Goal: Information Seeking & Learning: Learn about a topic

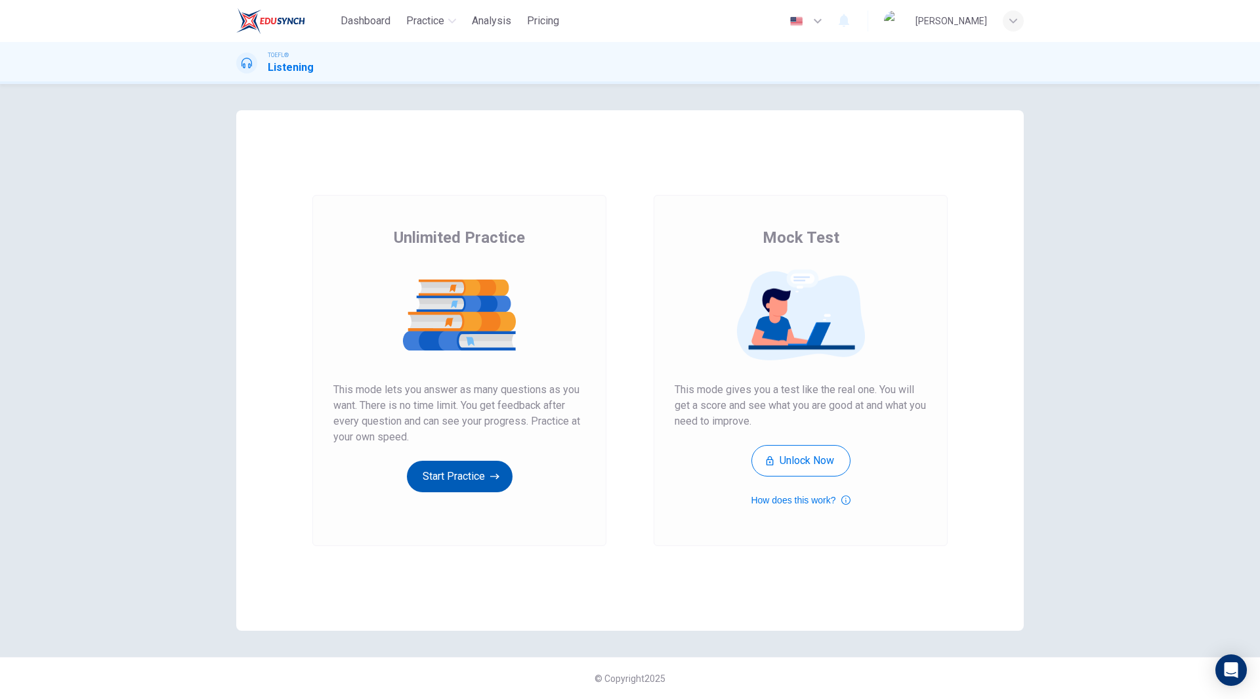
click at [471, 476] on button "Start Practice" at bounding box center [460, 476] width 106 height 31
click at [456, 472] on button "Start Practice" at bounding box center [460, 476] width 106 height 31
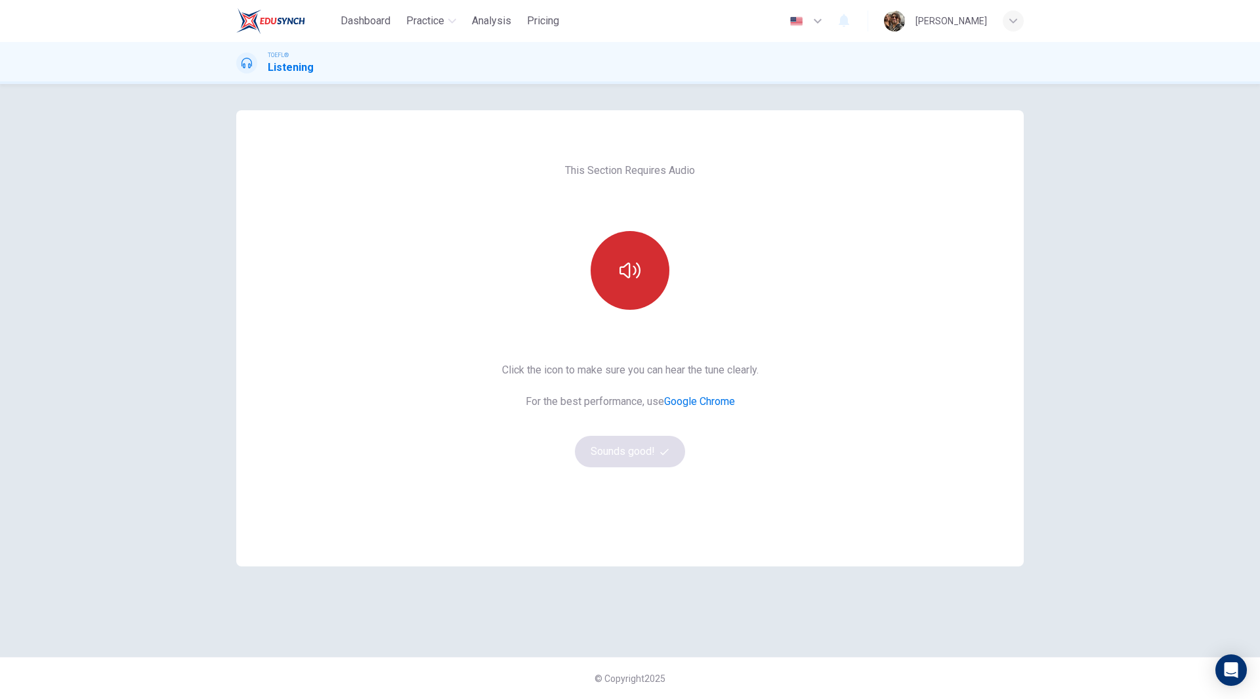
click at [635, 287] on button "button" at bounding box center [630, 270] width 79 height 79
click at [620, 451] on button "Sounds good!" at bounding box center [630, 451] width 110 height 31
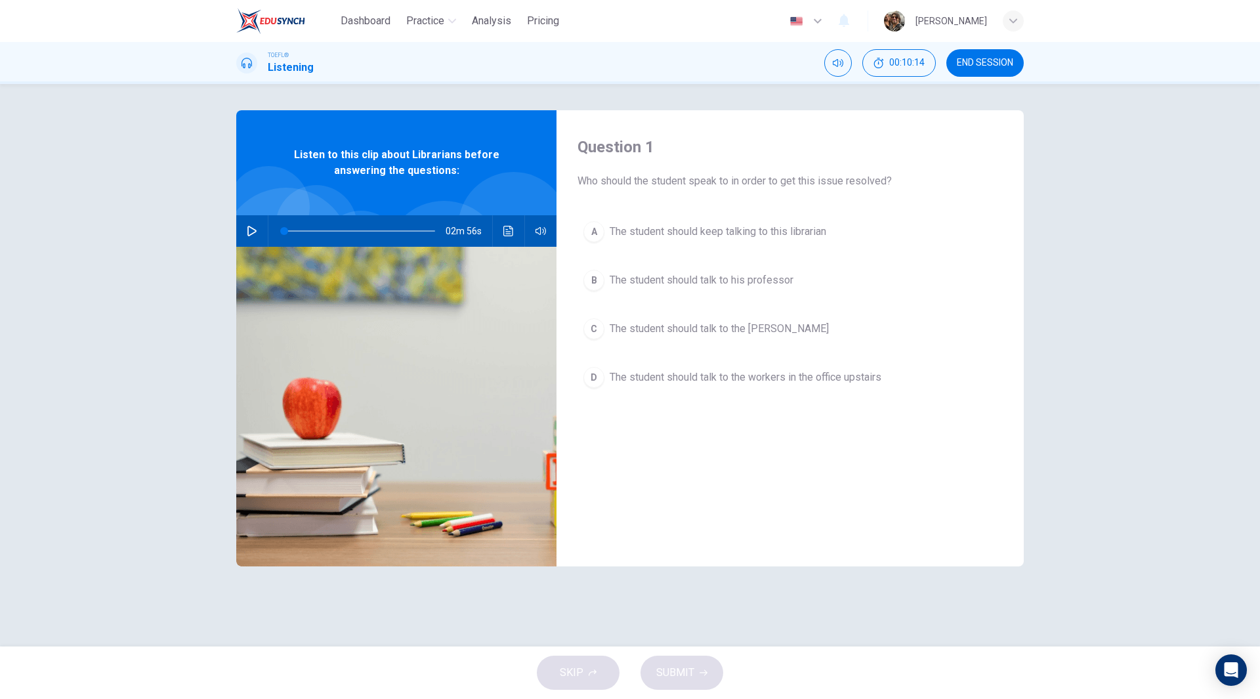
click at [258, 230] on button "button" at bounding box center [251, 230] width 21 height 31
type input "0"
click at [713, 375] on span "The student should talk to the workers in the office upstairs" at bounding box center [746, 377] width 272 height 16
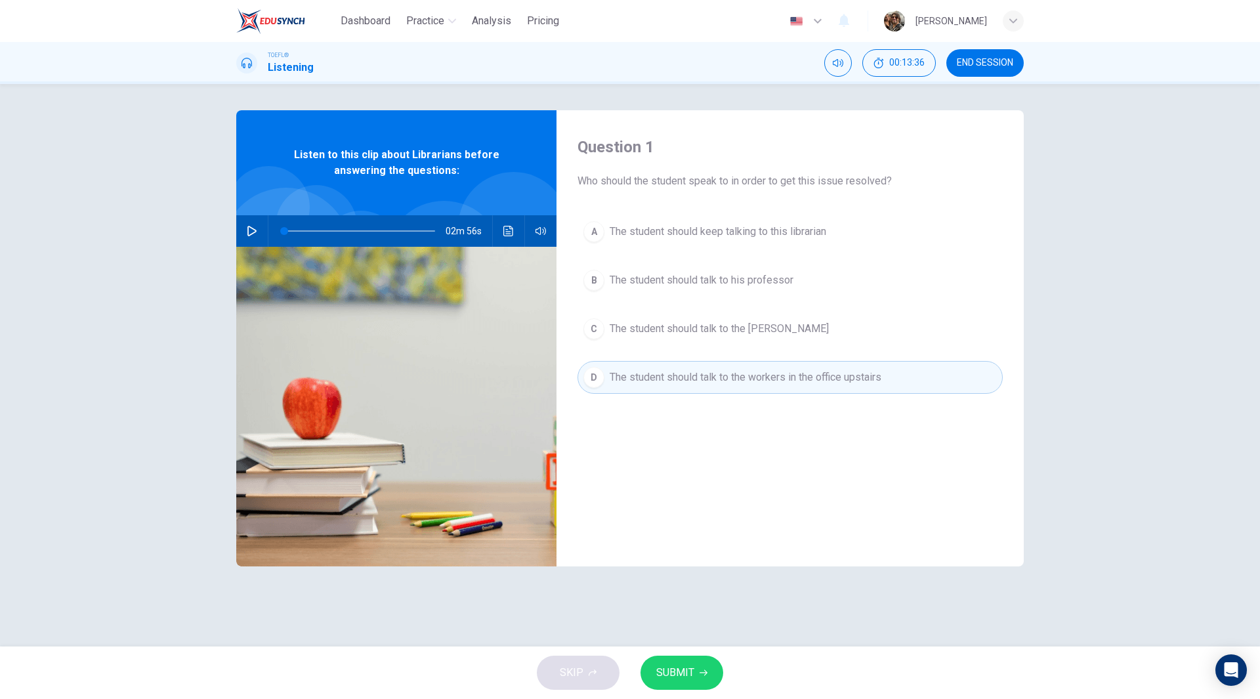
click at [685, 672] on span "SUBMIT" at bounding box center [675, 672] width 38 height 18
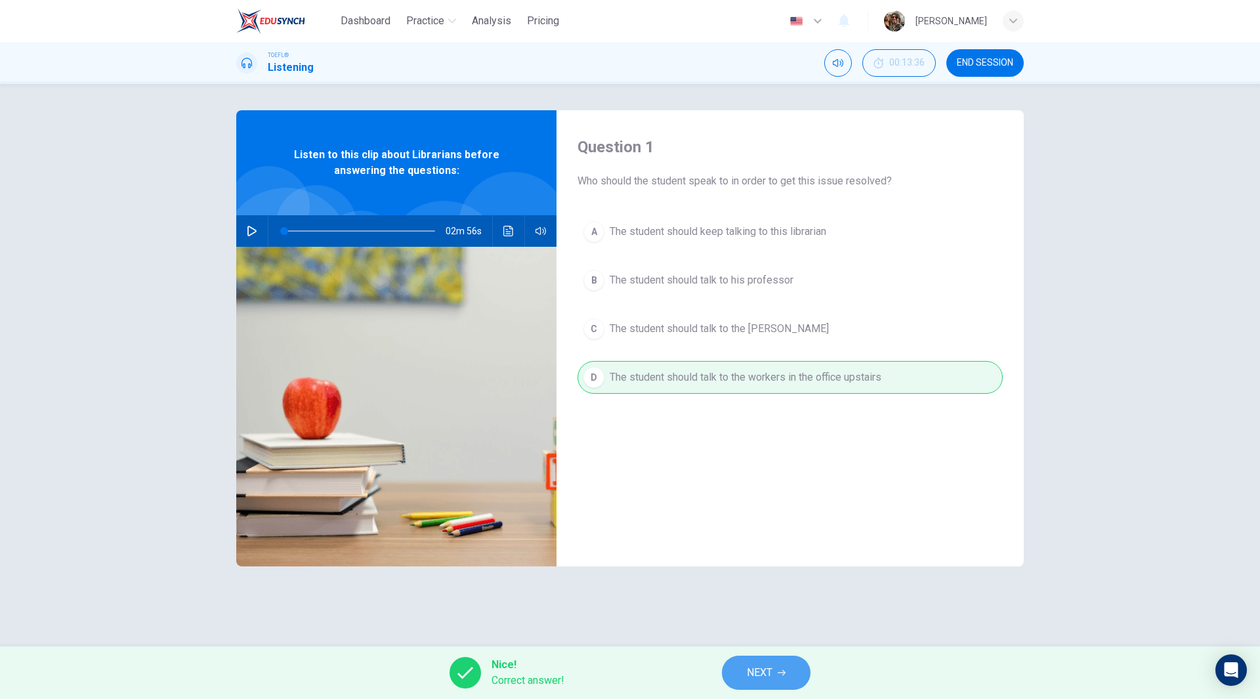
click at [767, 682] on button "NEXT" at bounding box center [766, 672] width 89 height 34
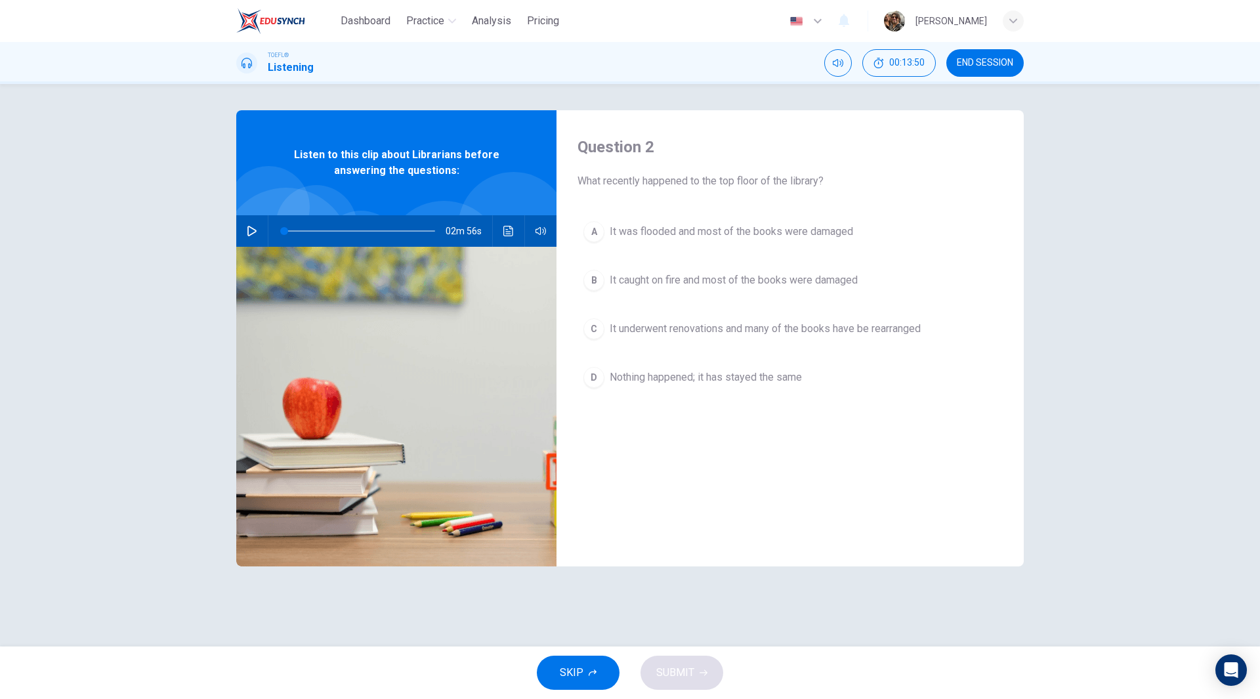
click at [780, 238] on span "It was flooded and most of the books were damaged" at bounding box center [731, 232] width 243 height 16
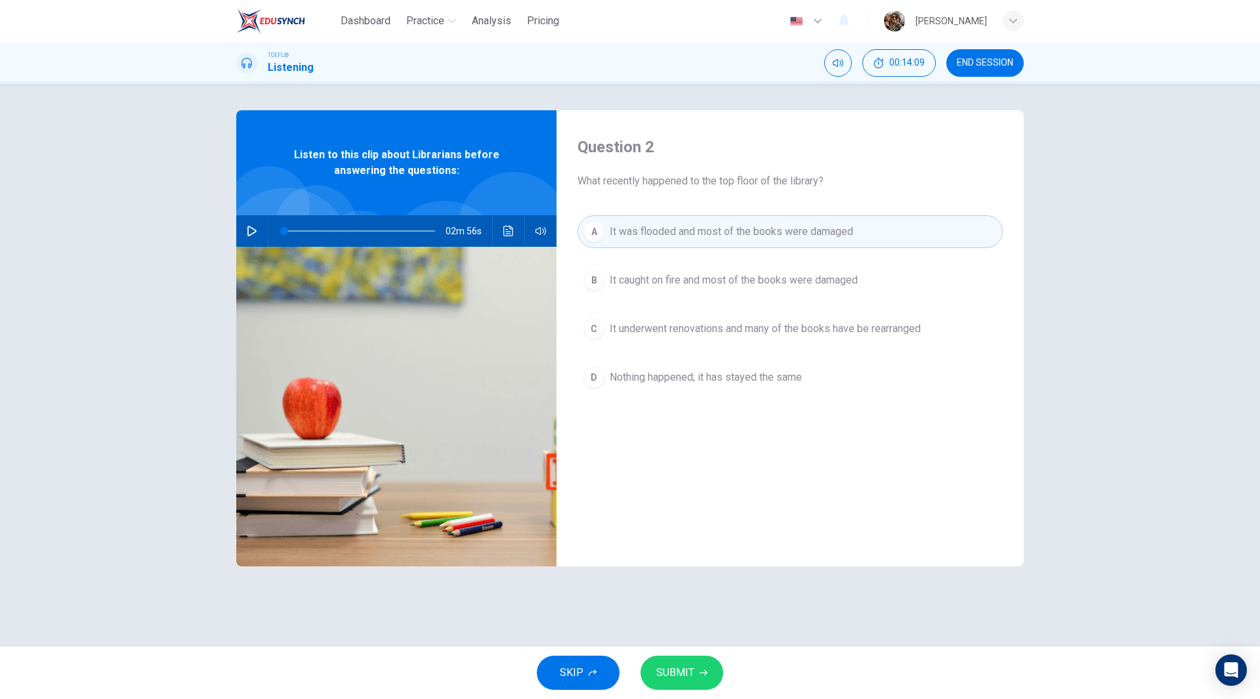
click at [694, 676] on button "SUBMIT" at bounding box center [681, 672] width 83 height 34
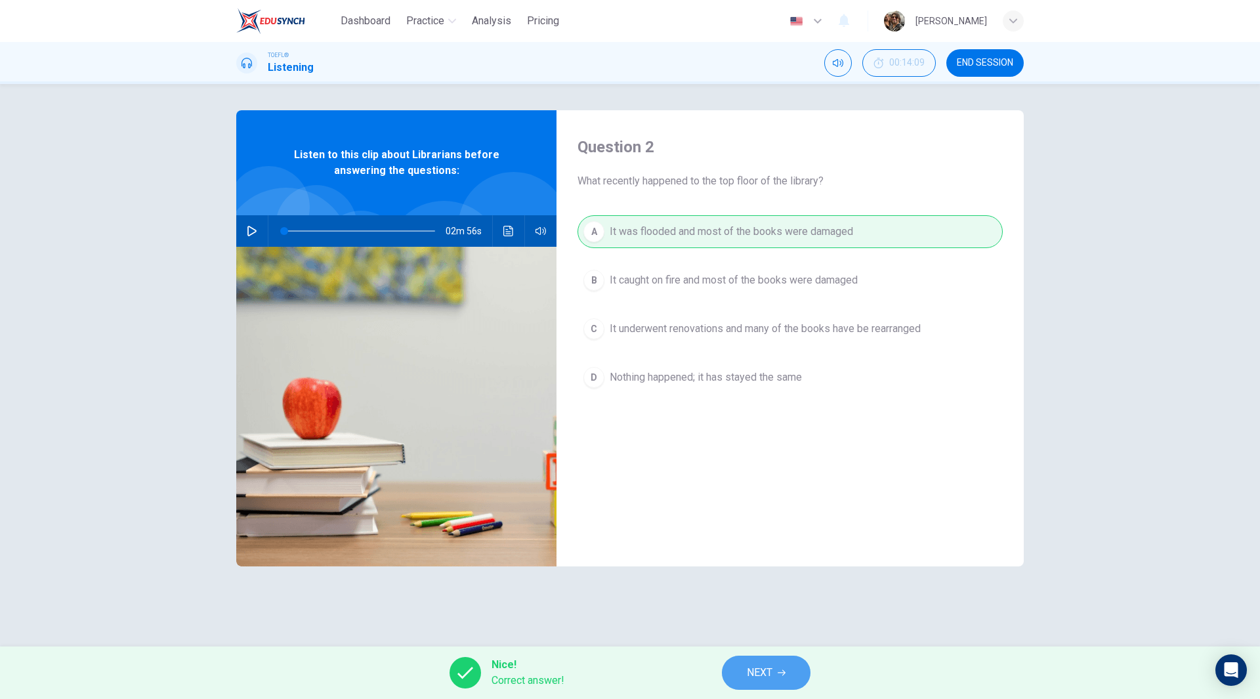
click at [779, 678] on button "NEXT" at bounding box center [766, 672] width 89 height 34
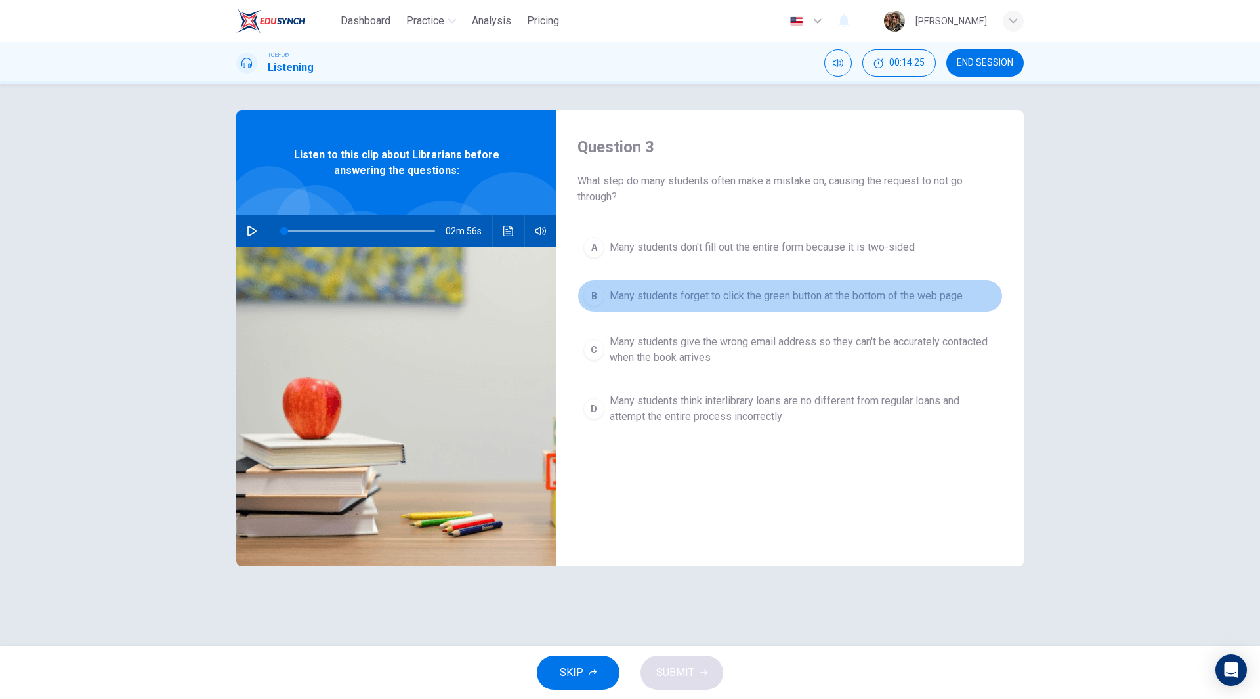
click at [809, 297] on span "Many students forget to click the green button at the bottom of the web page" at bounding box center [786, 296] width 353 height 16
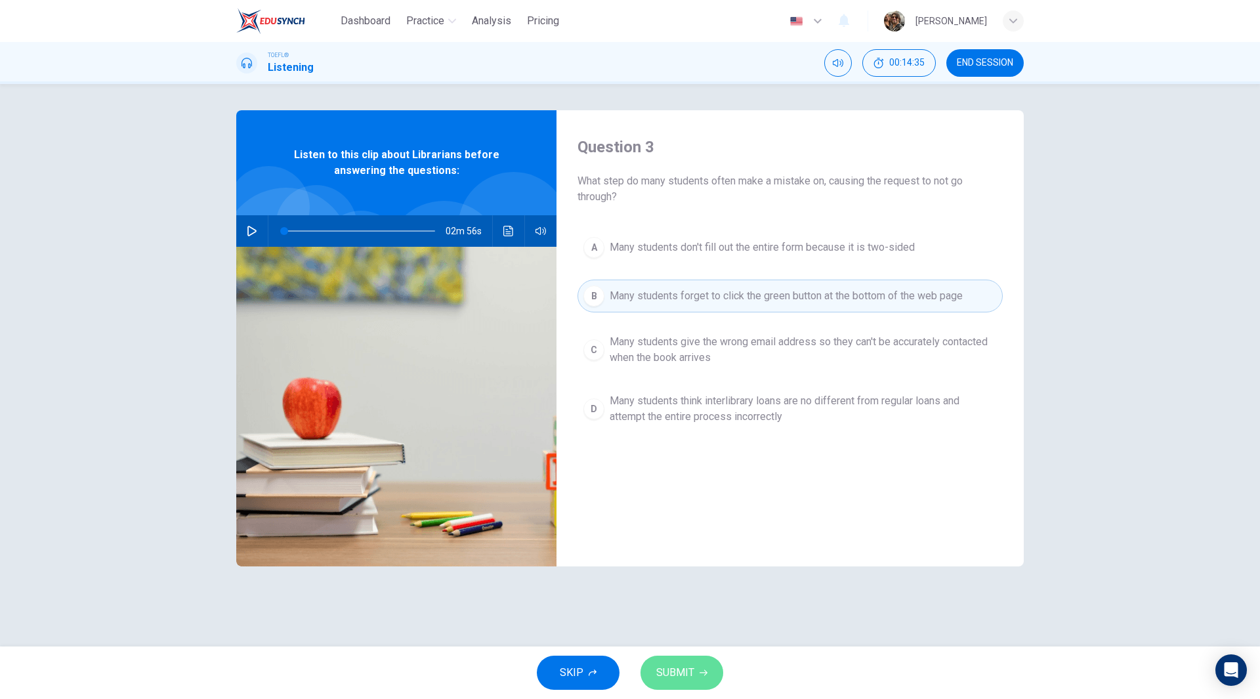
click at [683, 671] on span "SUBMIT" at bounding box center [675, 672] width 38 height 18
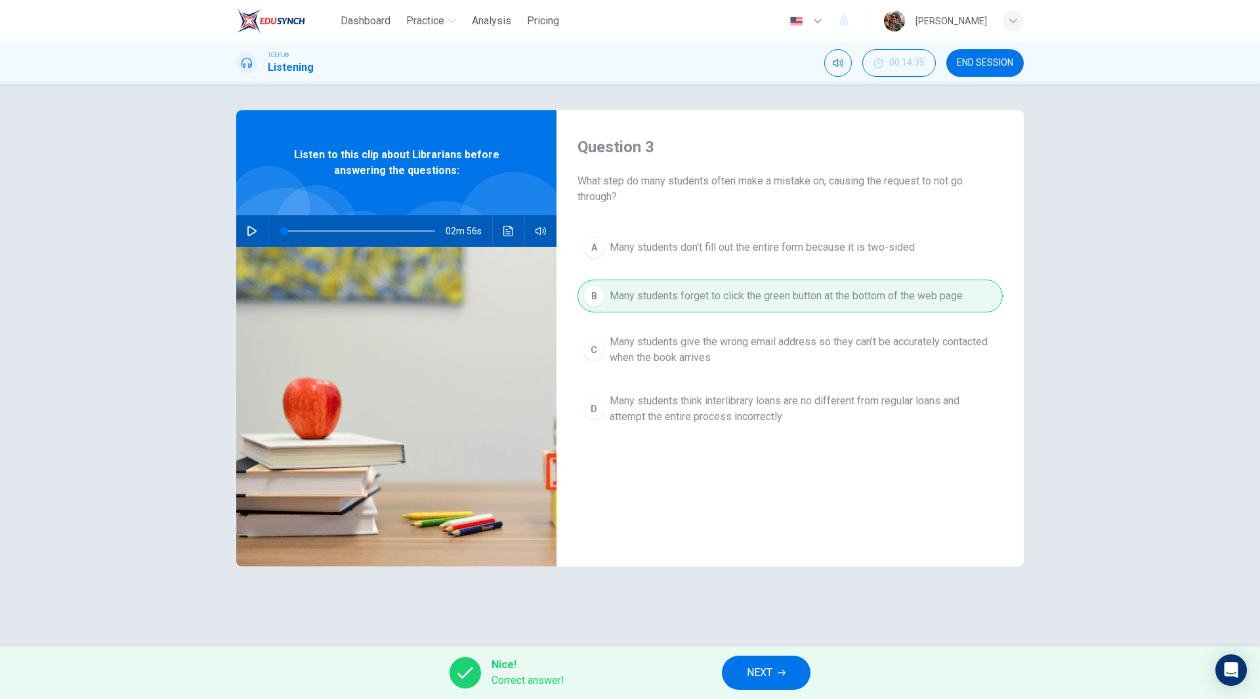
click at [780, 680] on button "NEXT" at bounding box center [766, 672] width 89 height 34
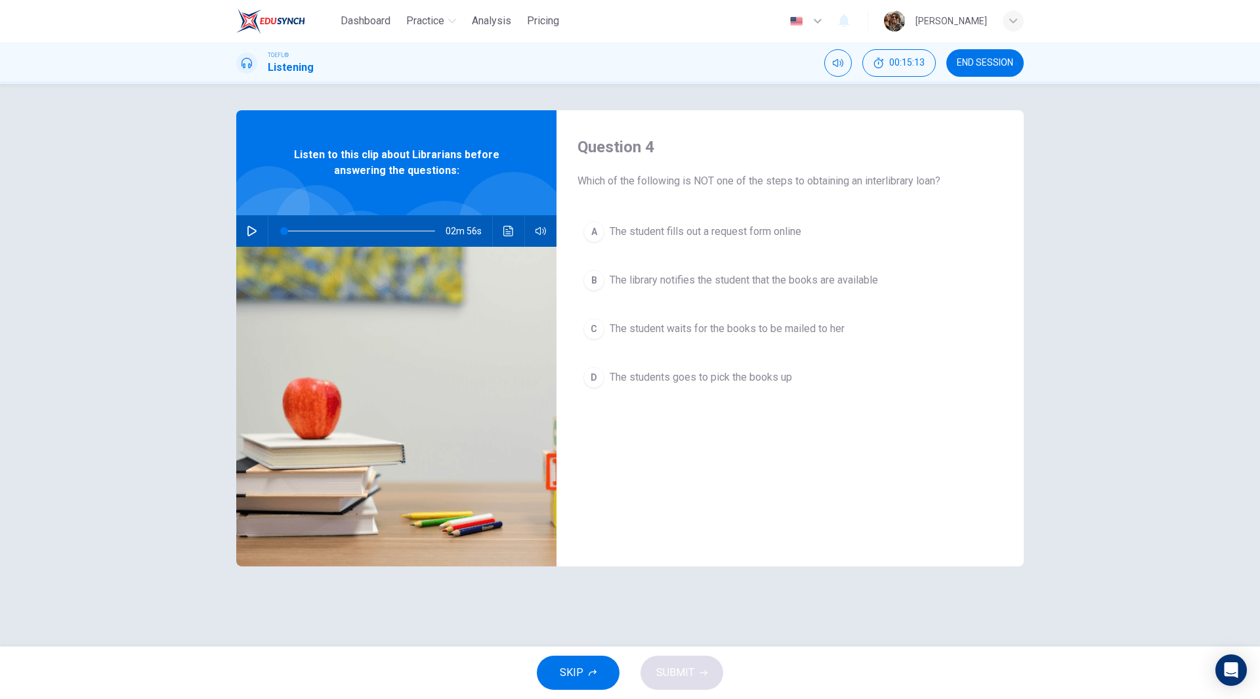
click at [746, 379] on span "The students goes to pick the books up" at bounding box center [701, 377] width 182 height 16
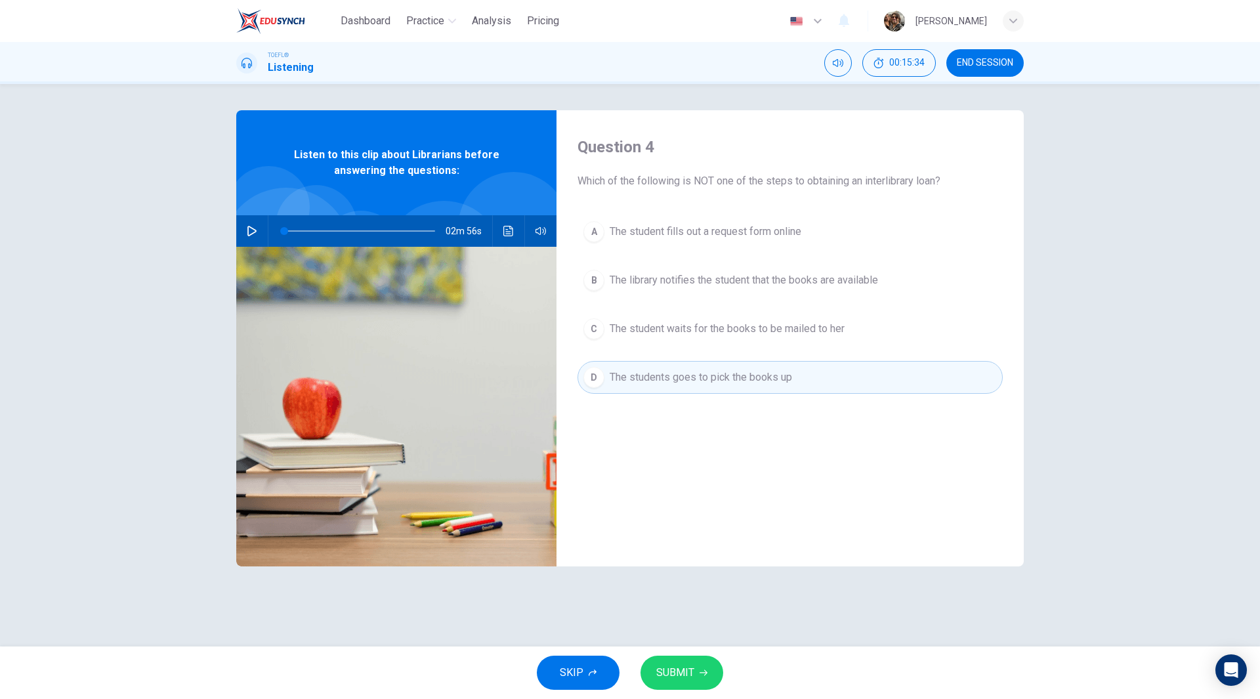
click at [686, 678] on span "SUBMIT" at bounding box center [675, 672] width 38 height 18
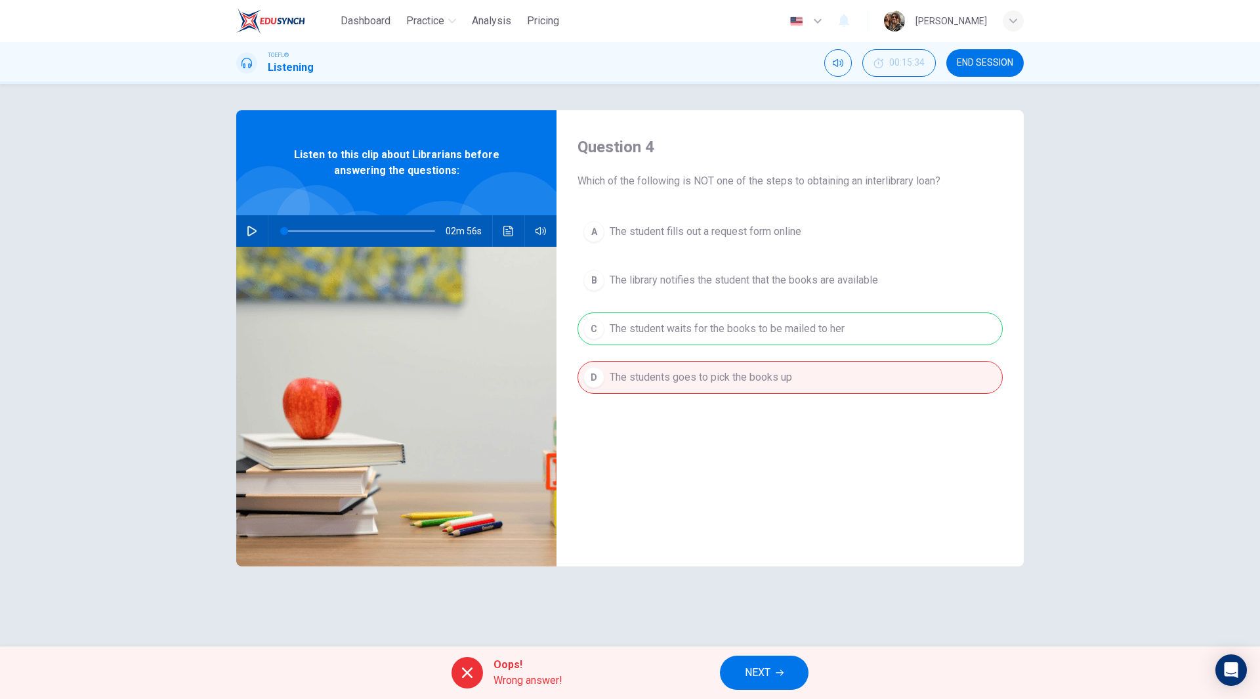
click at [770, 669] on span "NEXT" at bounding box center [758, 672] width 26 height 18
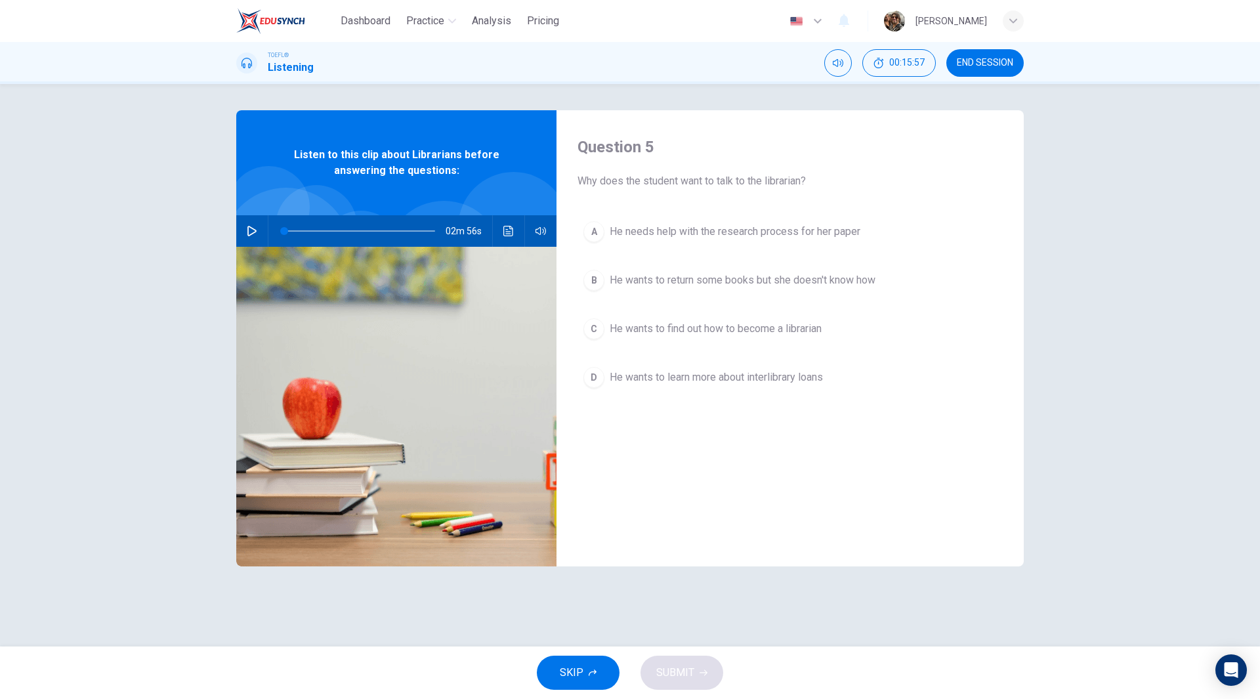
click at [779, 378] on span "He wants to learn more about interlibrary loans" at bounding box center [716, 377] width 213 height 16
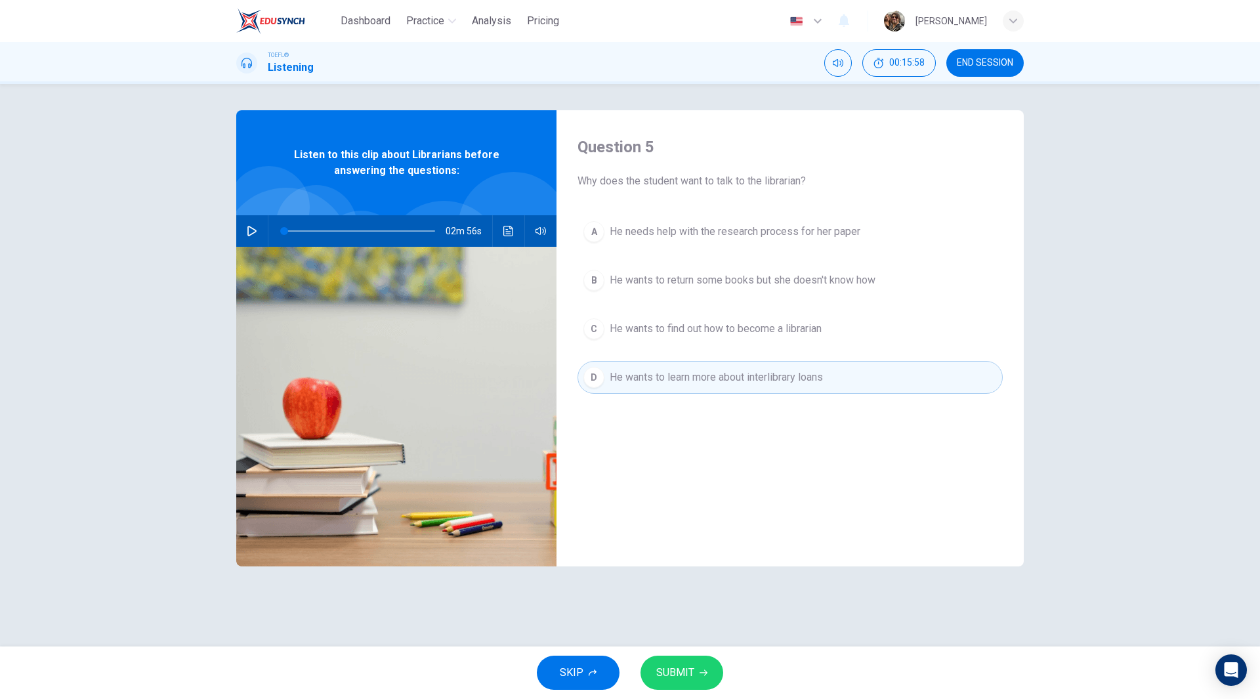
click at [694, 673] on button "SUBMIT" at bounding box center [681, 672] width 83 height 34
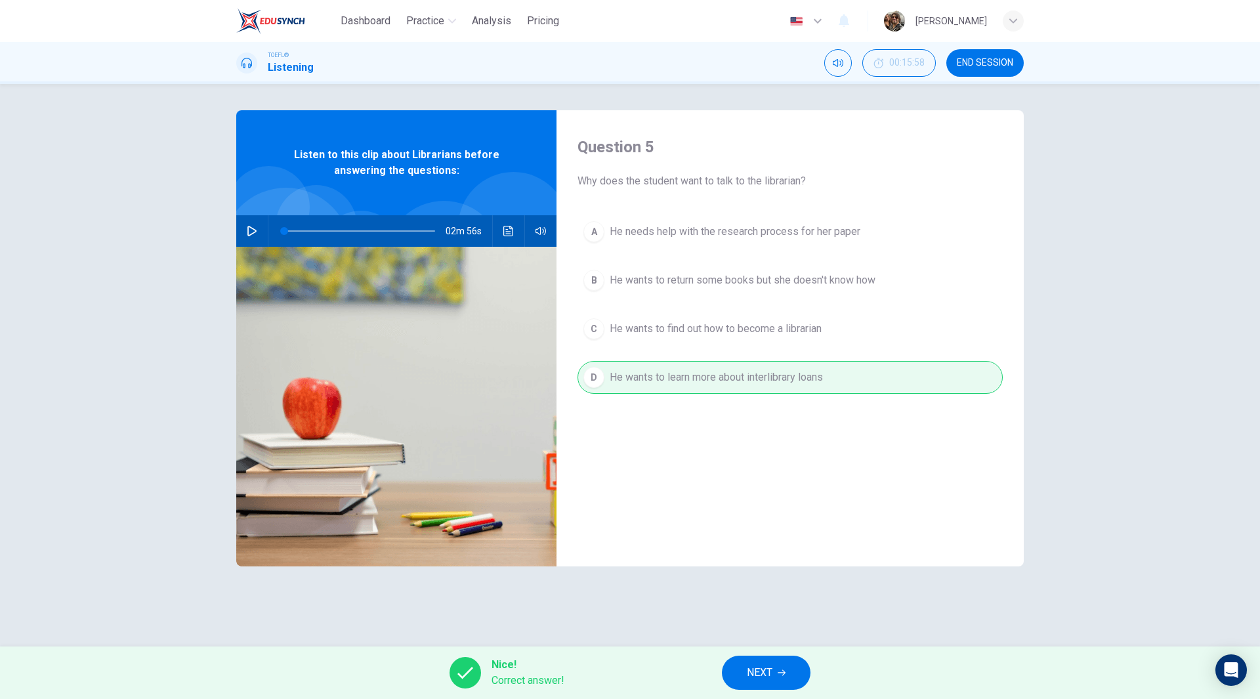
click at [779, 676] on icon "button" at bounding box center [782, 673] width 8 height 8
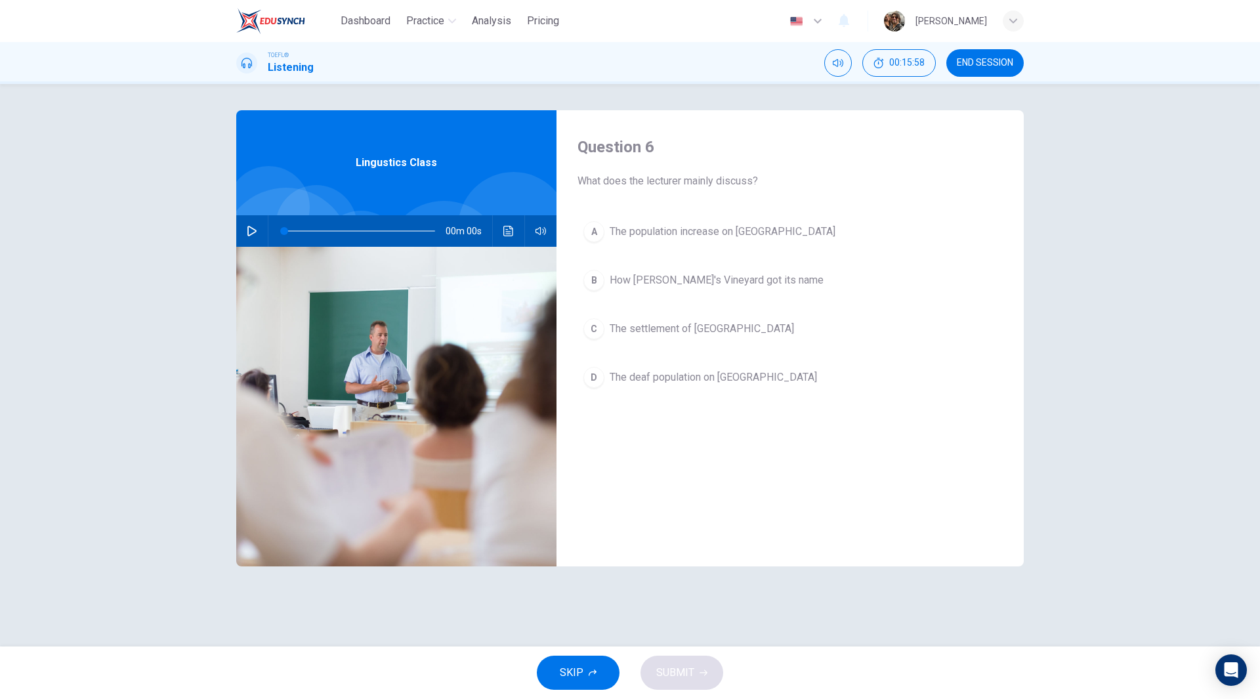
click at [988, 58] on span "END SESSION" at bounding box center [985, 63] width 56 height 10
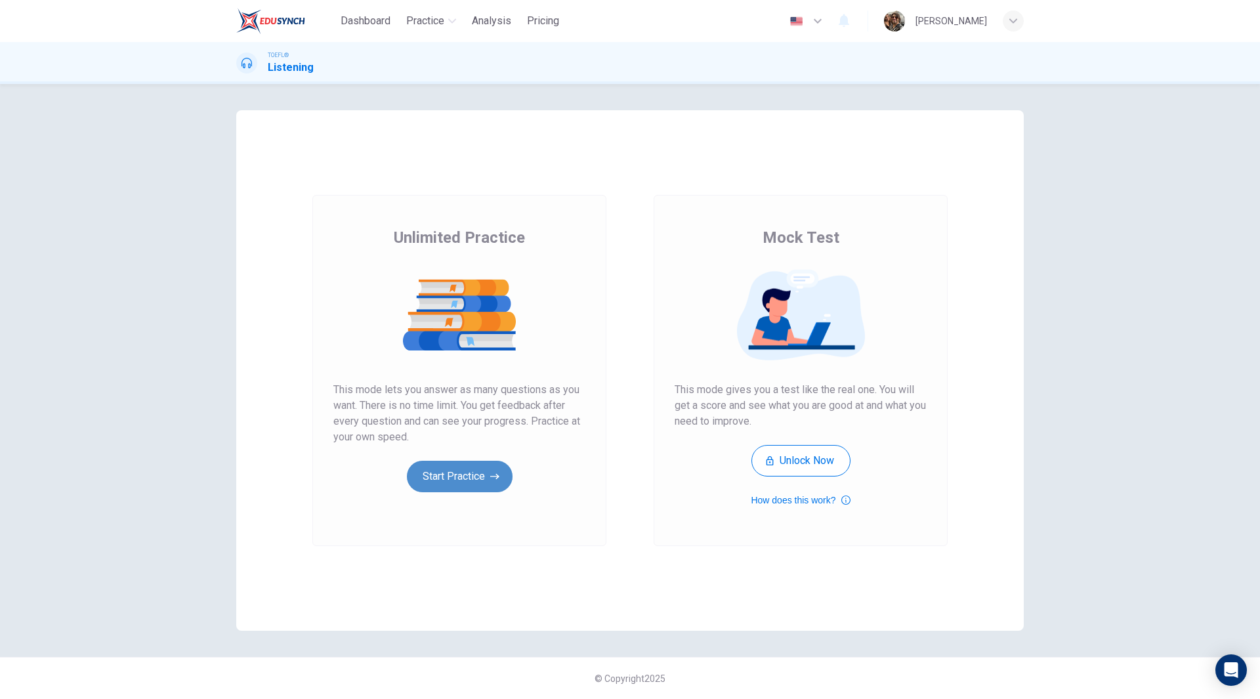
click at [464, 480] on button "Start Practice" at bounding box center [460, 476] width 106 height 31
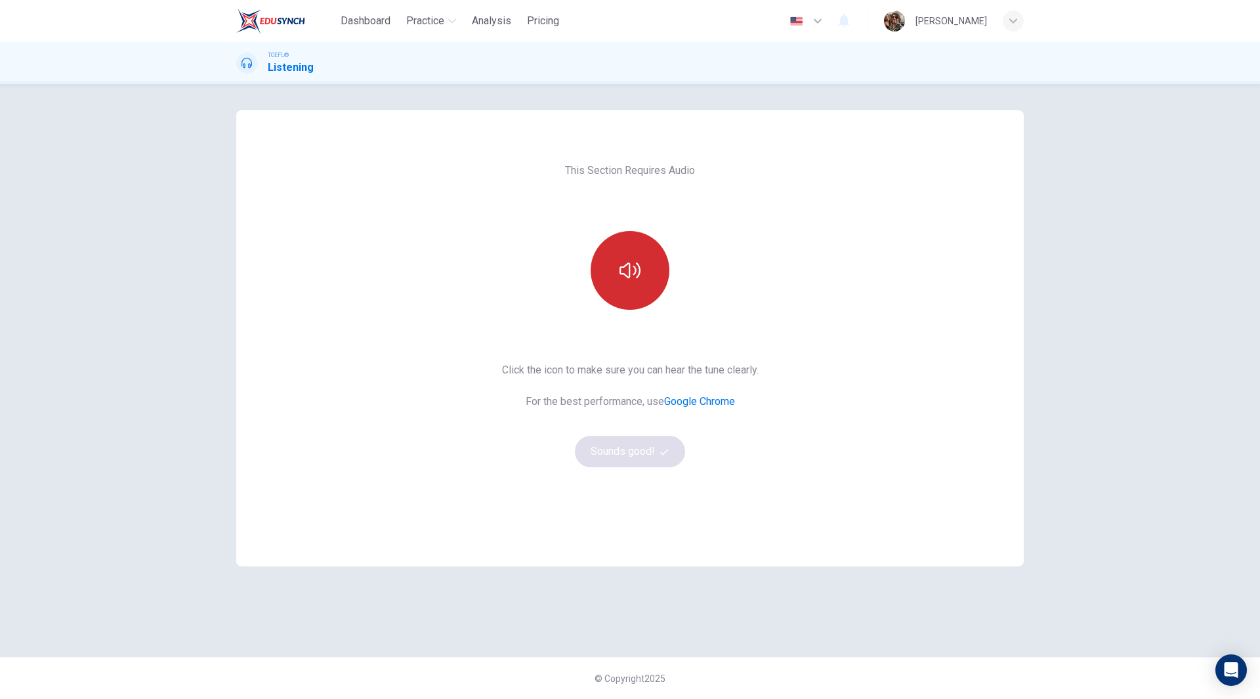
click at [639, 271] on icon "button" at bounding box center [629, 270] width 21 height 16
click at [626, 451] on button "Sounds good!" at bounding box center [630, 451] width 110 height 31
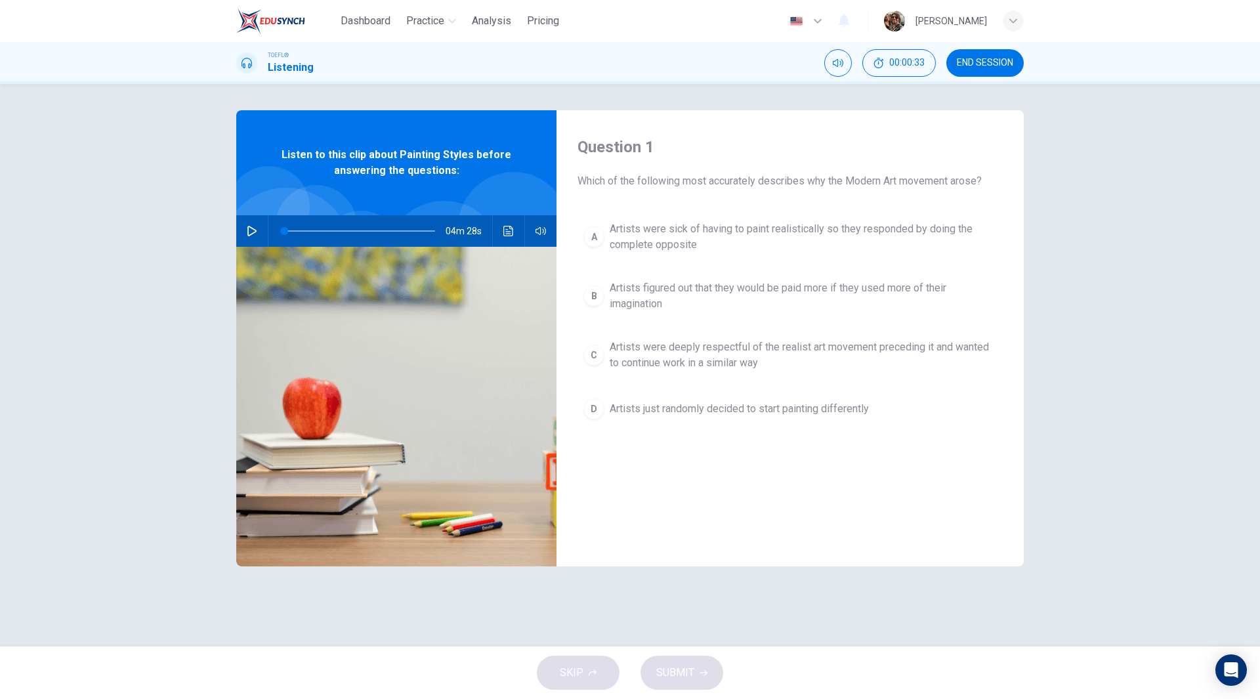
click at [249, 234] on icon "button" at bounding box center [252, 231] width 10 height 10
type input "0"
click at [856, 351] on span "Artists were deeply respectful of the realist art movement preceding it and wan…" at bounding box center [803, 354] width 387 height 31
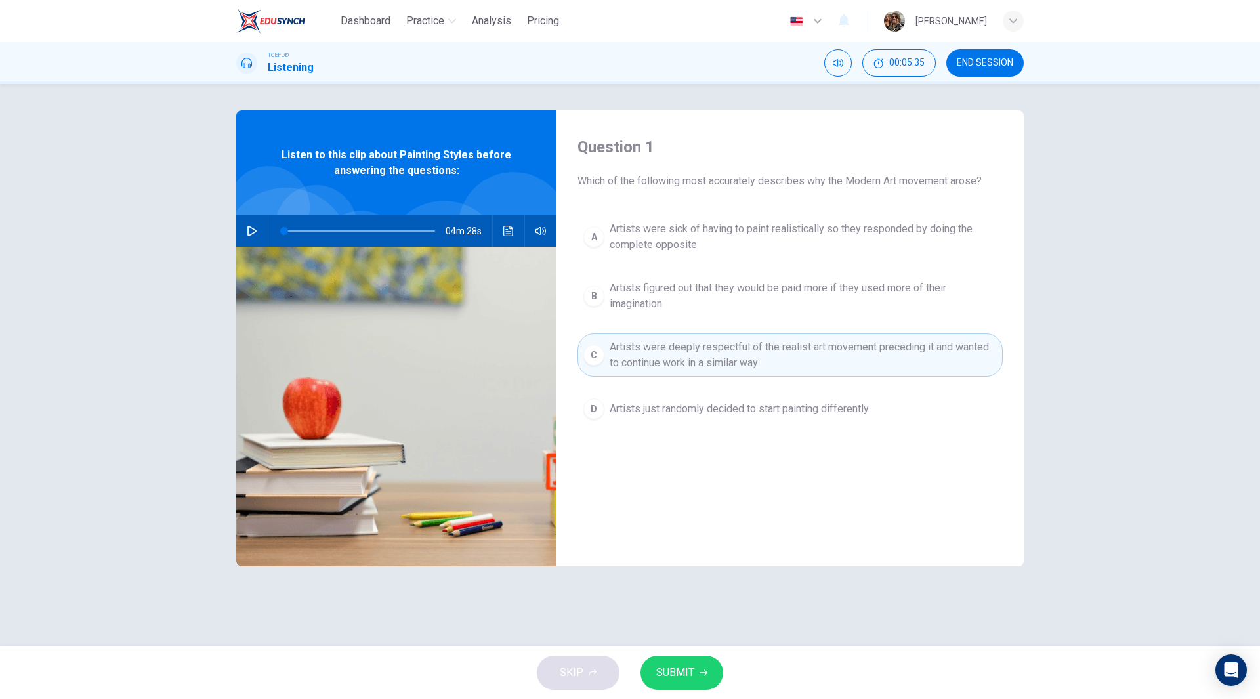
click at [695, 676] on button "SUBMIT" at bounding box center [681, 672] width 83 height 34
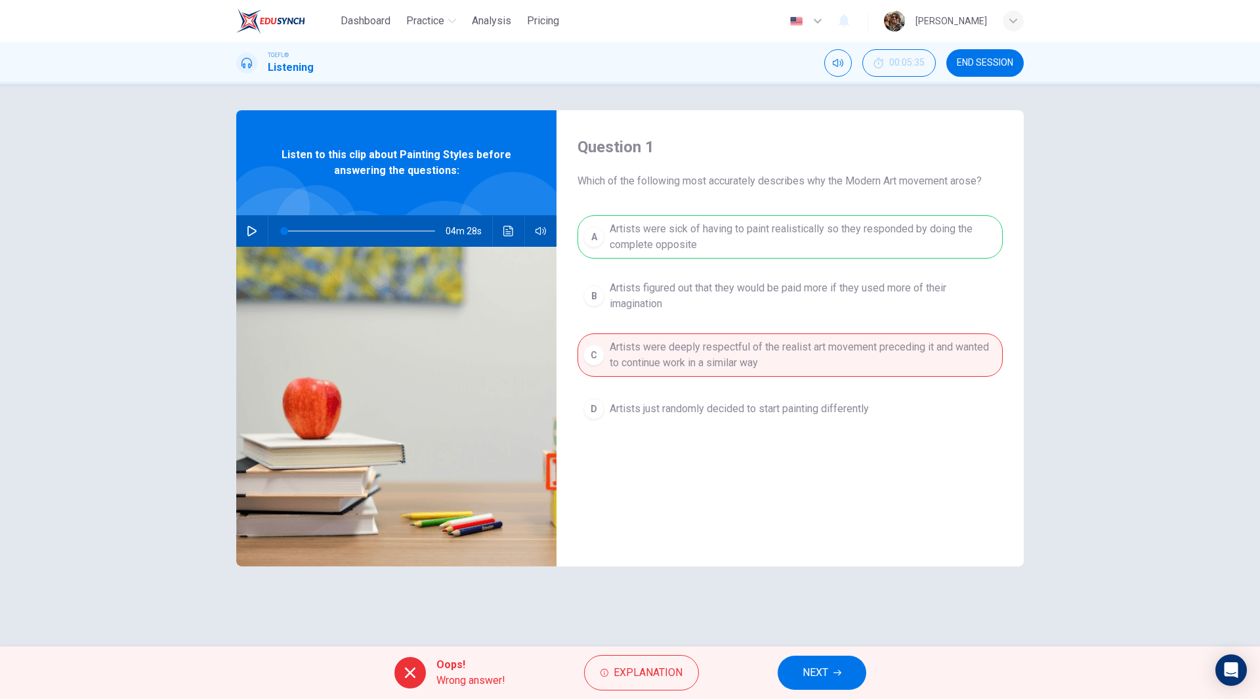
click at [702, 232] on div "A Artists were sick of having to paint realistically so they responded by doing…" at bounding box center [789, 333] width 425 height 236
click at [702, 231] on div "A Artists were sick of having to paint realistically so they responded by doing…" at bounding box center [789, 333] width 425 height 236
click at [922, 232] on div "A Artists were sick of having to paint realistically so they responded by doing…" at bounding box center [789, 333] width 425 height 236
click at [838, 666] on button "NEXT" at bounding box center [822, 672] width 89 height 34
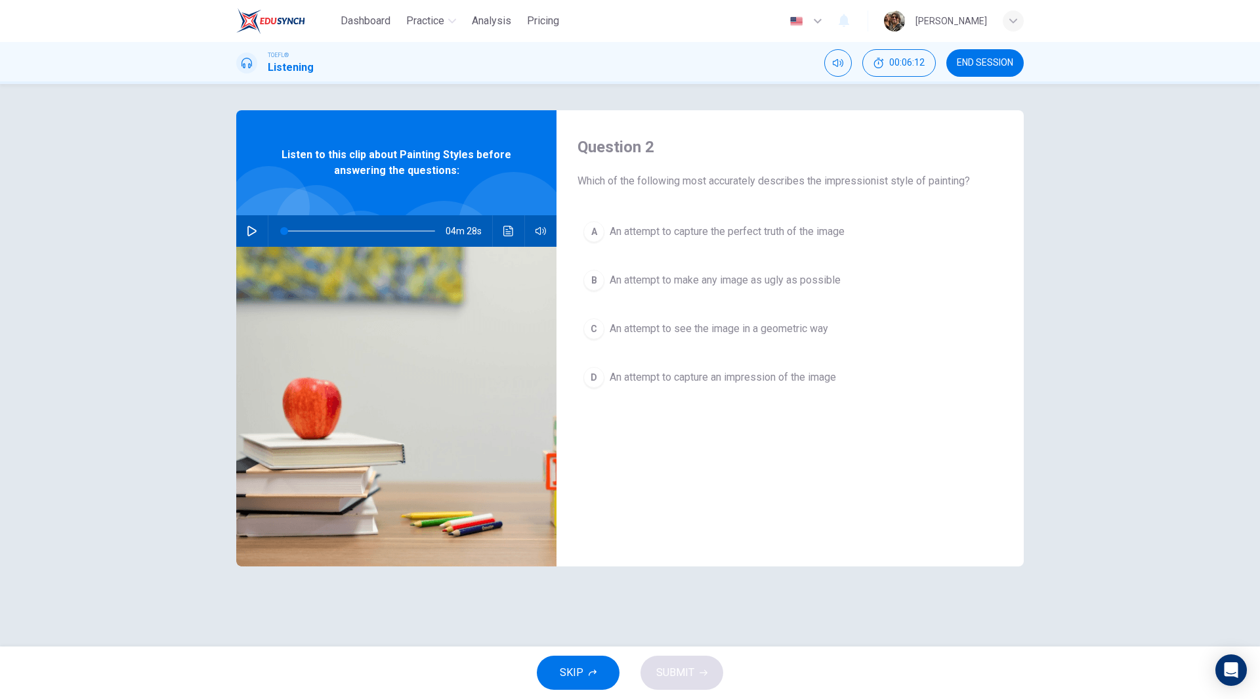
click at [681, 232] on span "An attempt to capture the perfect truth of the image" at bounding box center [727, 232] width 235 height 16
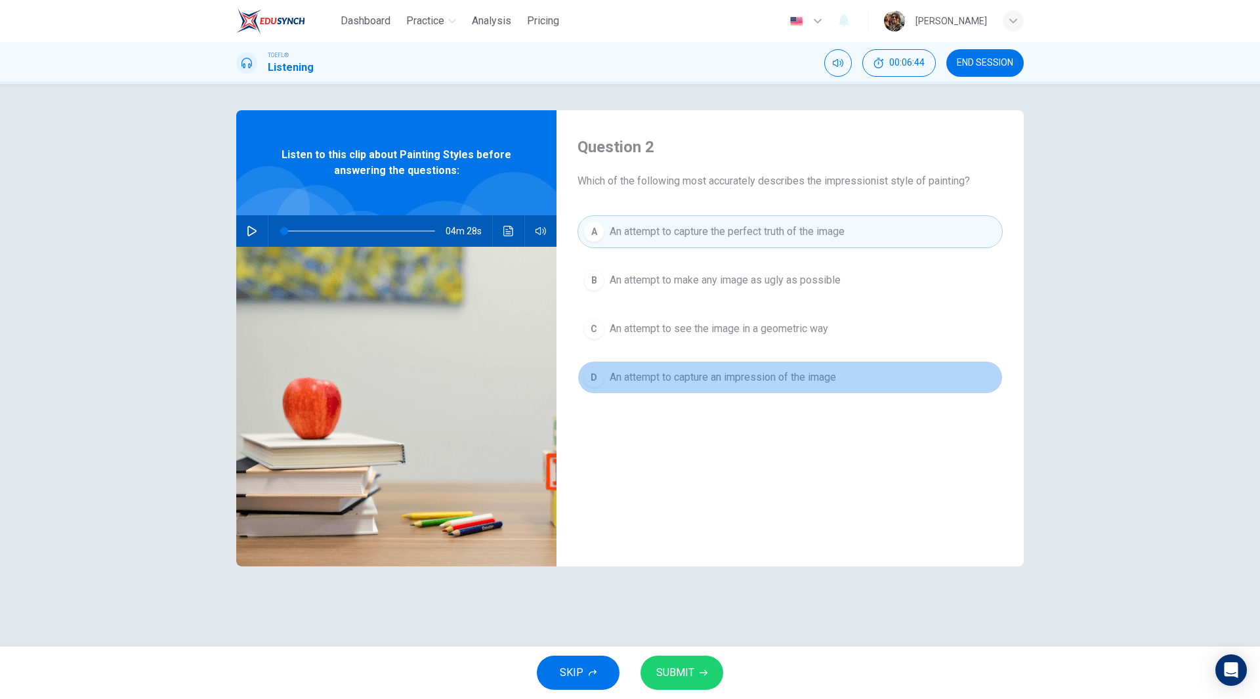
click at [798, 379] on span "An attempt to capture an impression of the image" at bounding box center [723, 377] width 226 height 16
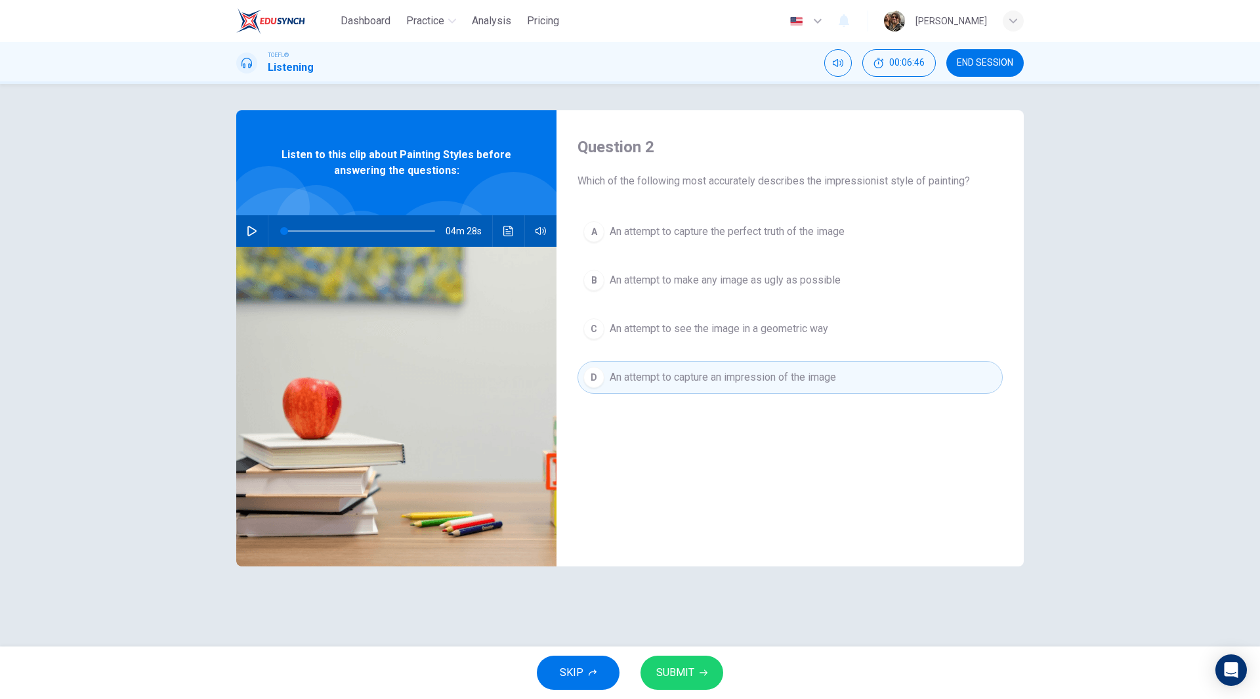
click at [686, 676] on span "SUBMIT" at bounding box center [675, 672] width 38 height 18
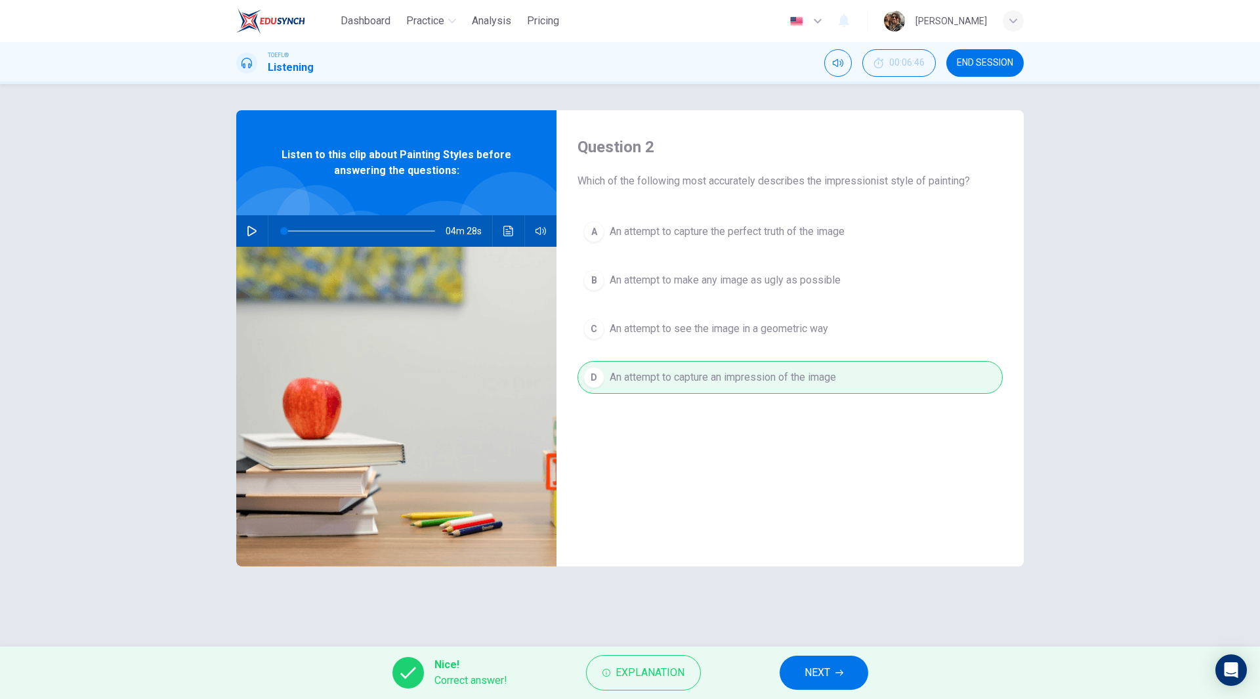
click at [826, 672] on span "NEXT" at bounding box center [817, 672] width 26 height 18
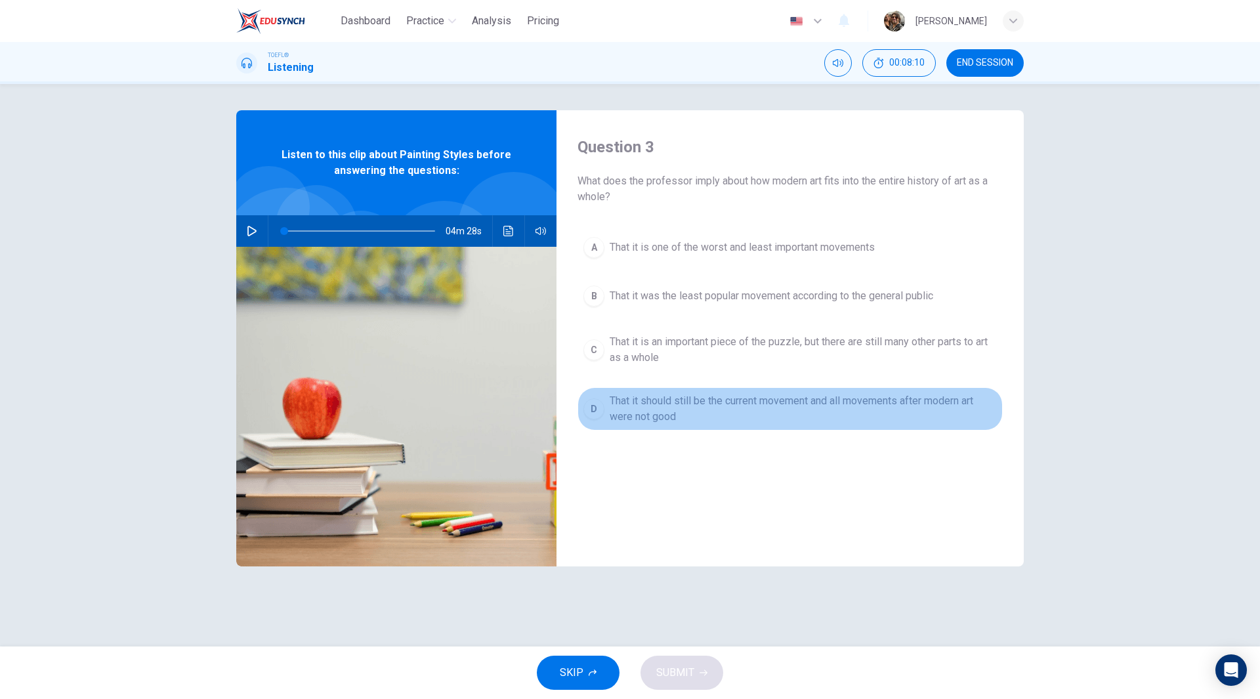
click at [679, 406] on span "That it should still be the current movement and all movements after modern art…" at bounding box center [803, 408] width 387 height 31
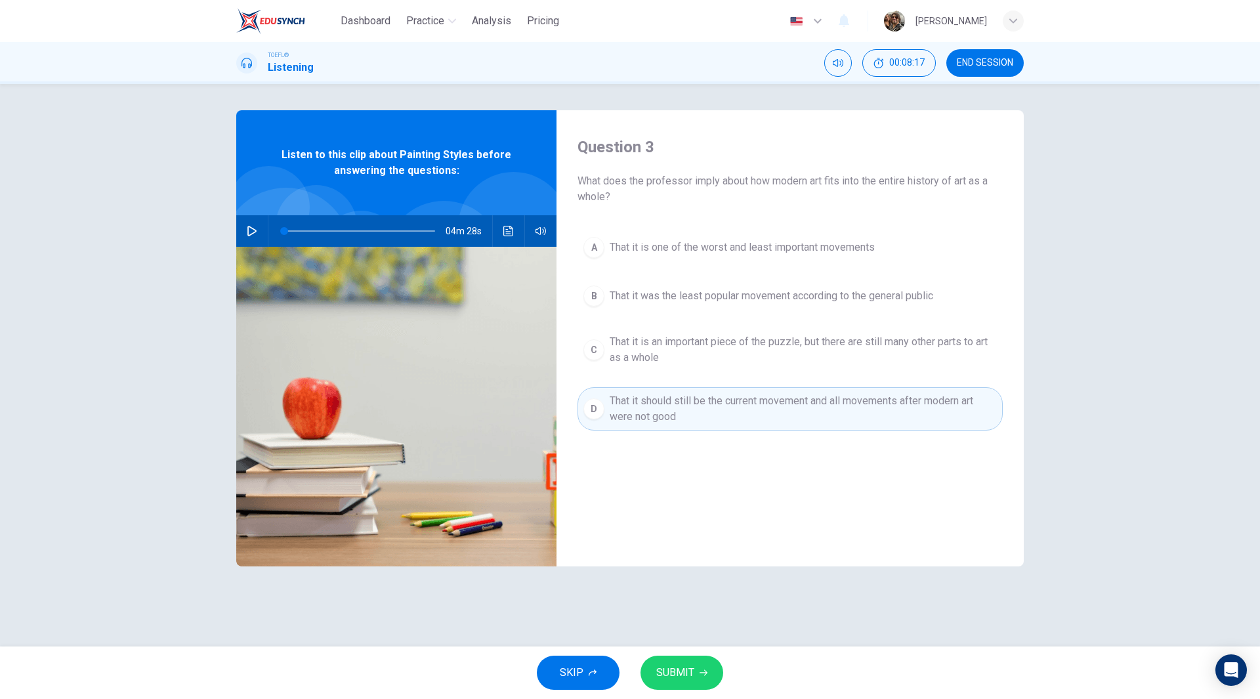
click at [751, 302] on span "That it was the least popular movement according to the general public" at bounding box center [771, 296] width 323 height 16
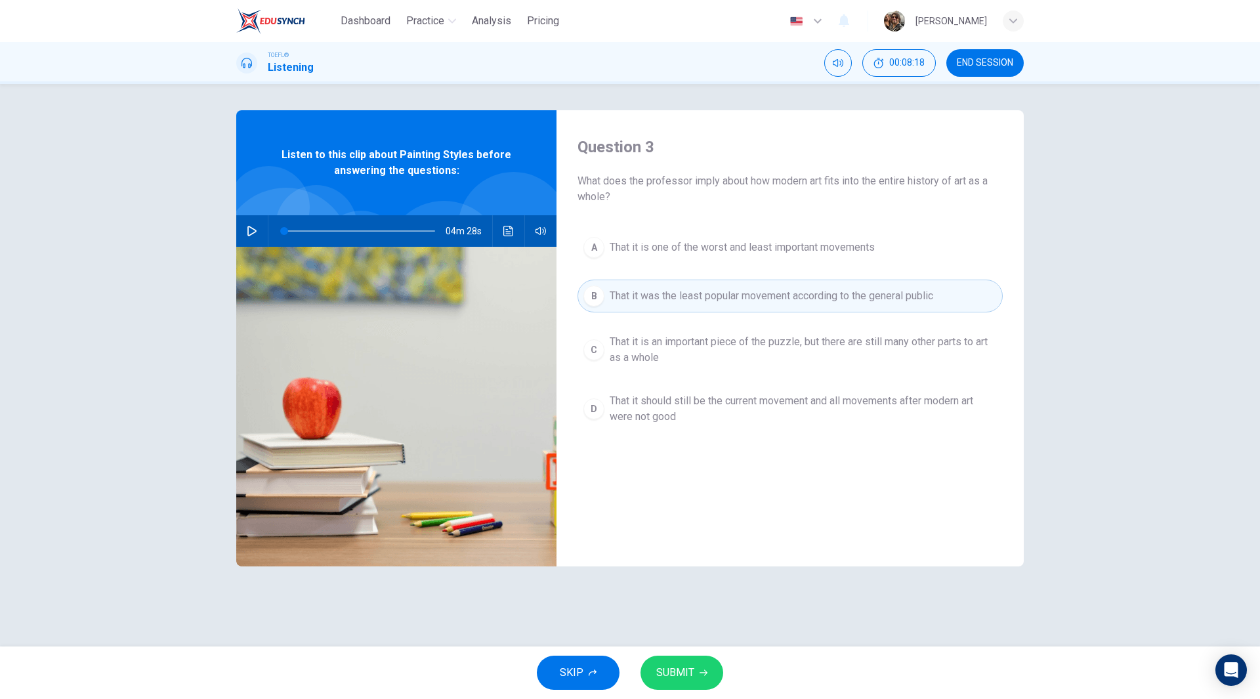
click at [680, 667] on span "SUBMIT" at bounding box center [675, 672] width 38 height 18
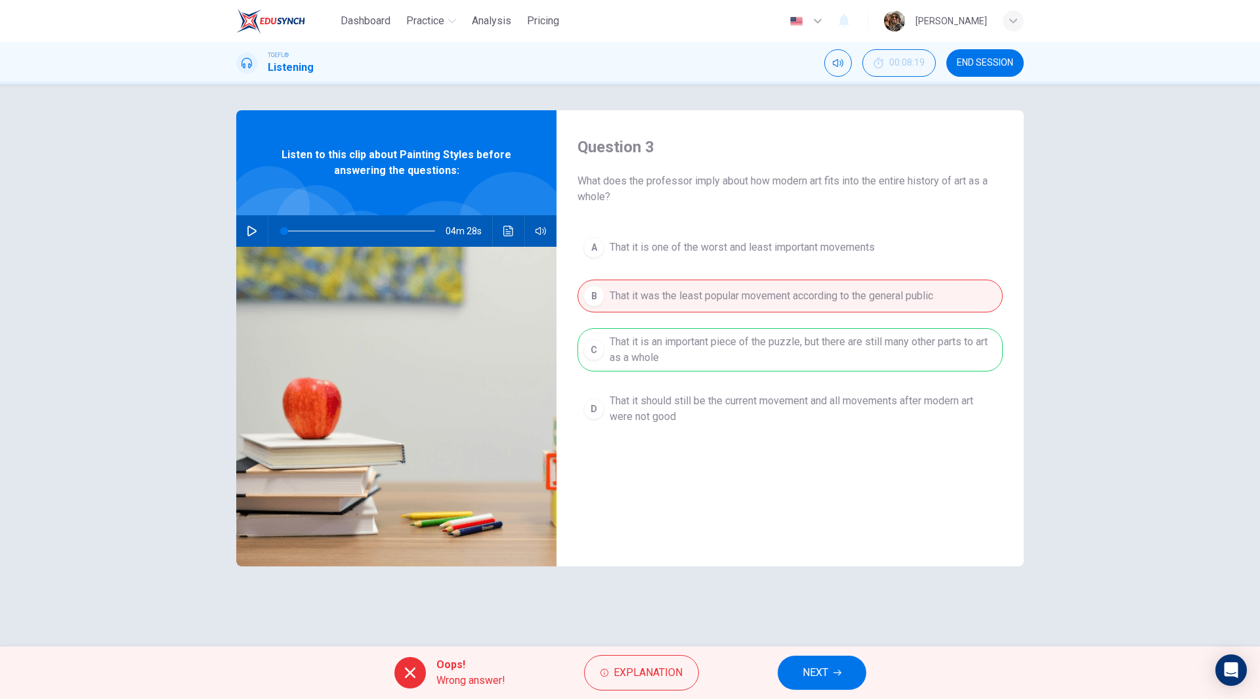
click at [815, 673] on span "NEXT" at bounding box center [815, 672] width 26 height 18
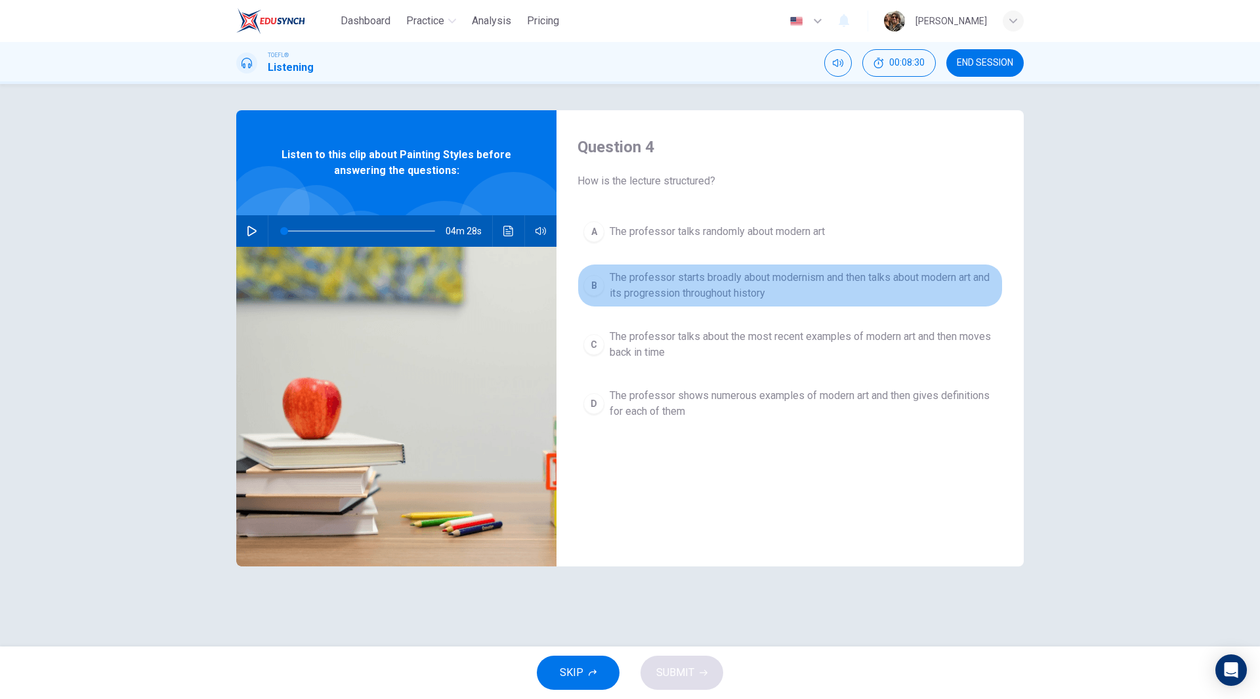
click at [771, 287] on span "The professor starts broadly about modernism and then talks about modern art an…" at bounding box center [803, 285] width 387 height 31
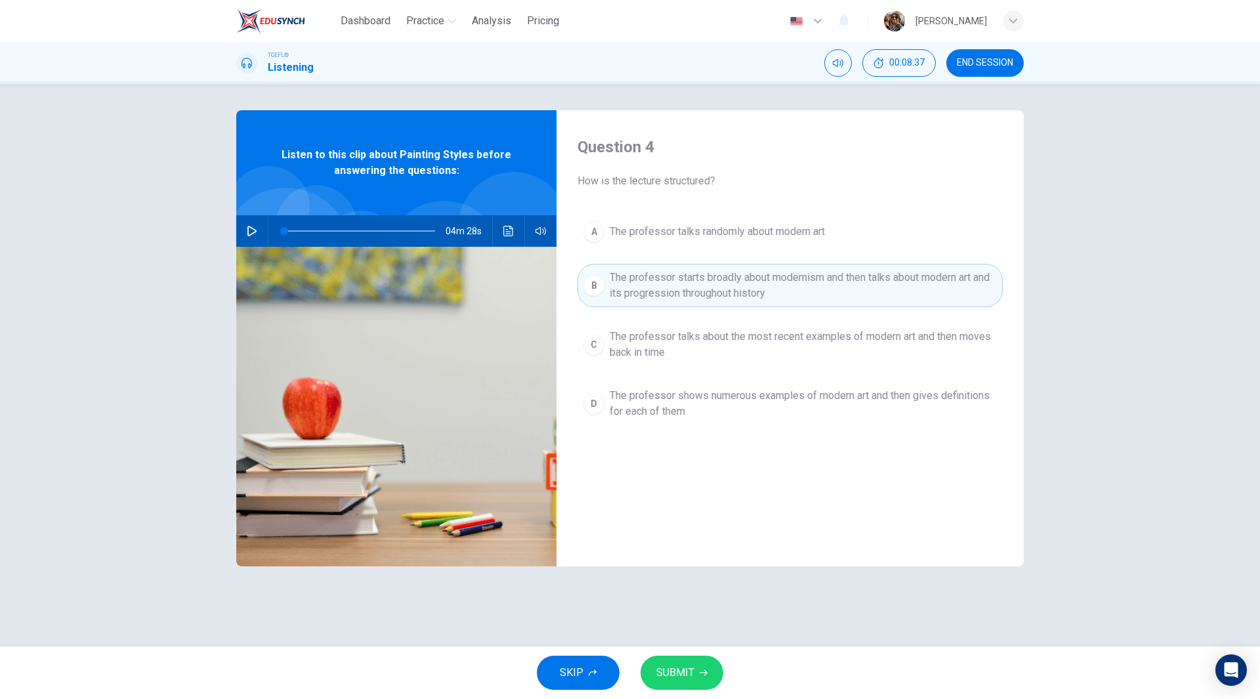
click at [678, 665] on span "SUBMIT" at bounding box center [675, 672] width 38 height 18
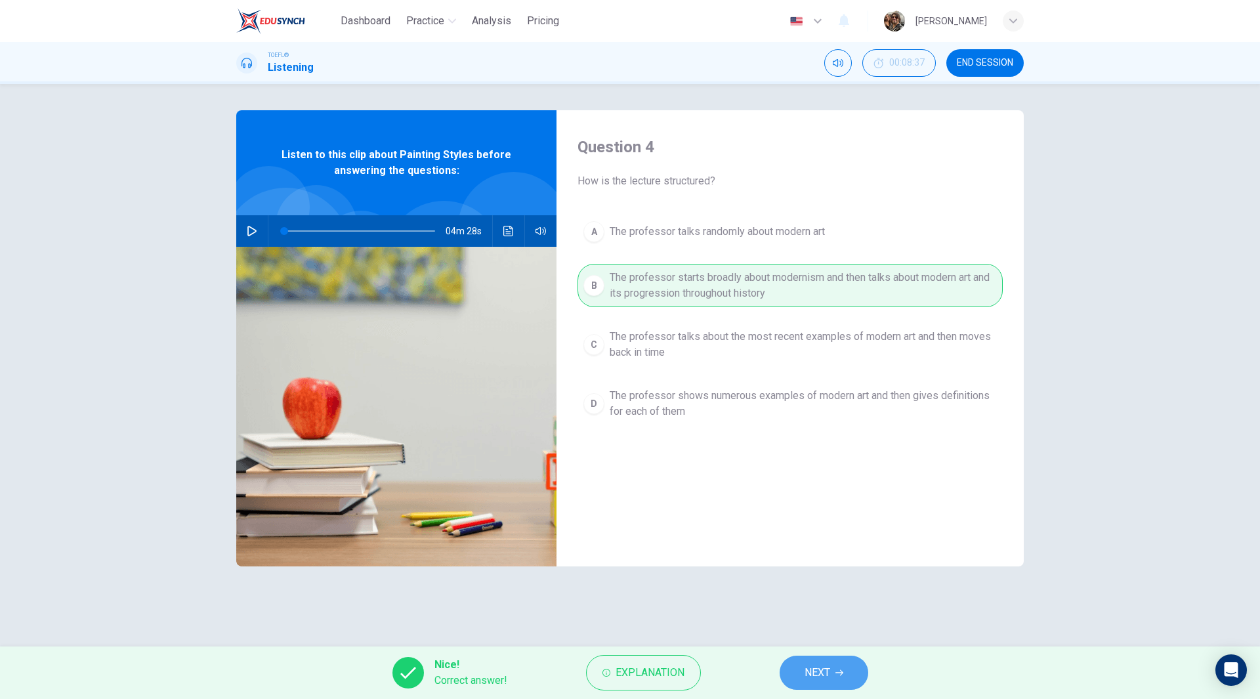
click at [821, 673] on span "NEXT" at bounding box center [817, 672] width 26 height 18
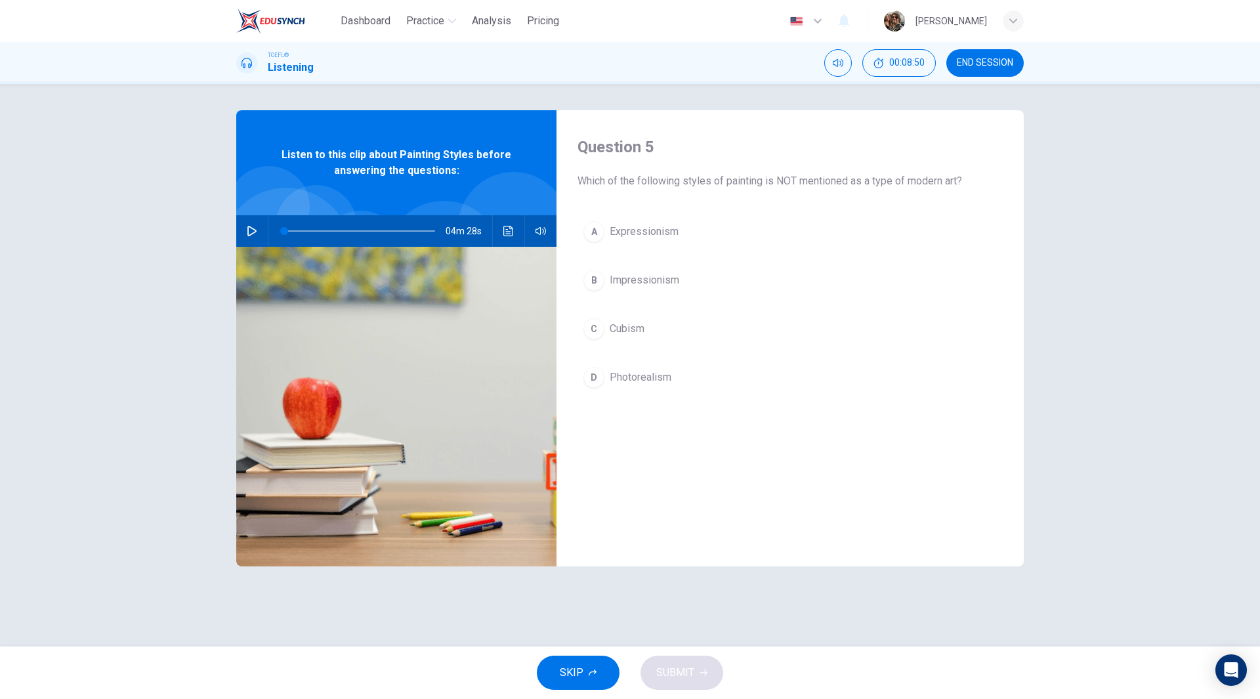
click at [646, 379] on span "Photorealism" at bounding box center [641, 377] width 62 height 16
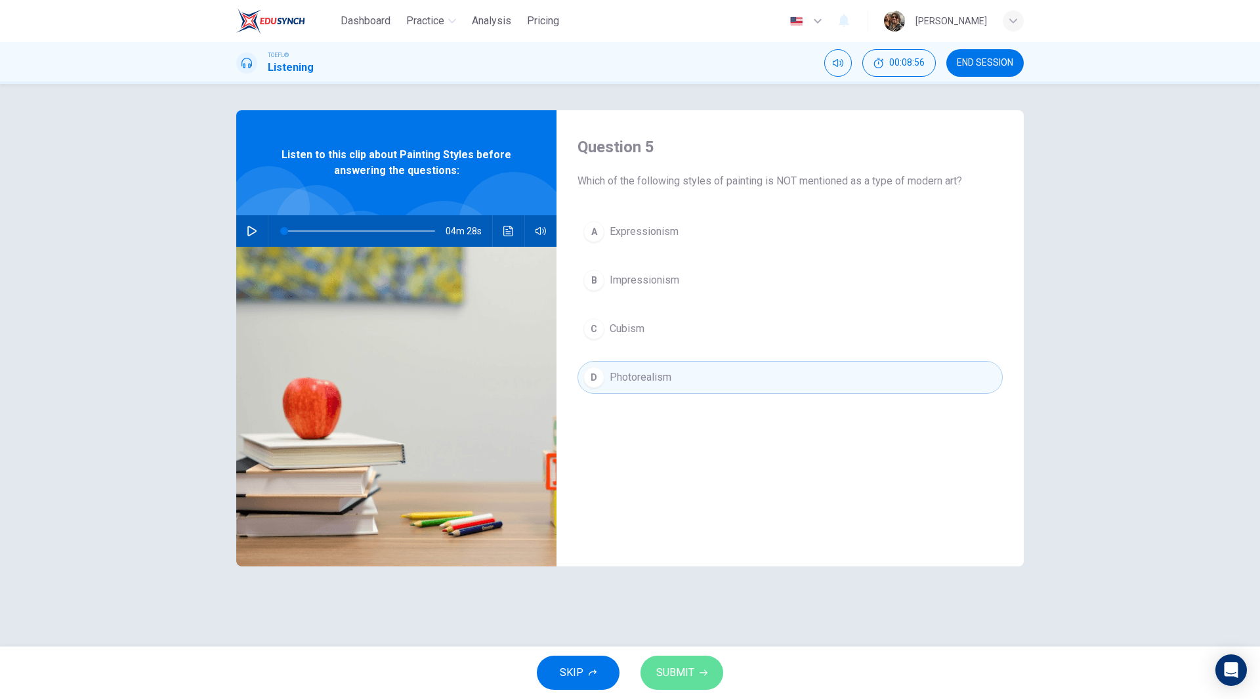
click at [691, 673] on span "SUBMIT" at bounding box center [675, 672] width 38 height 18
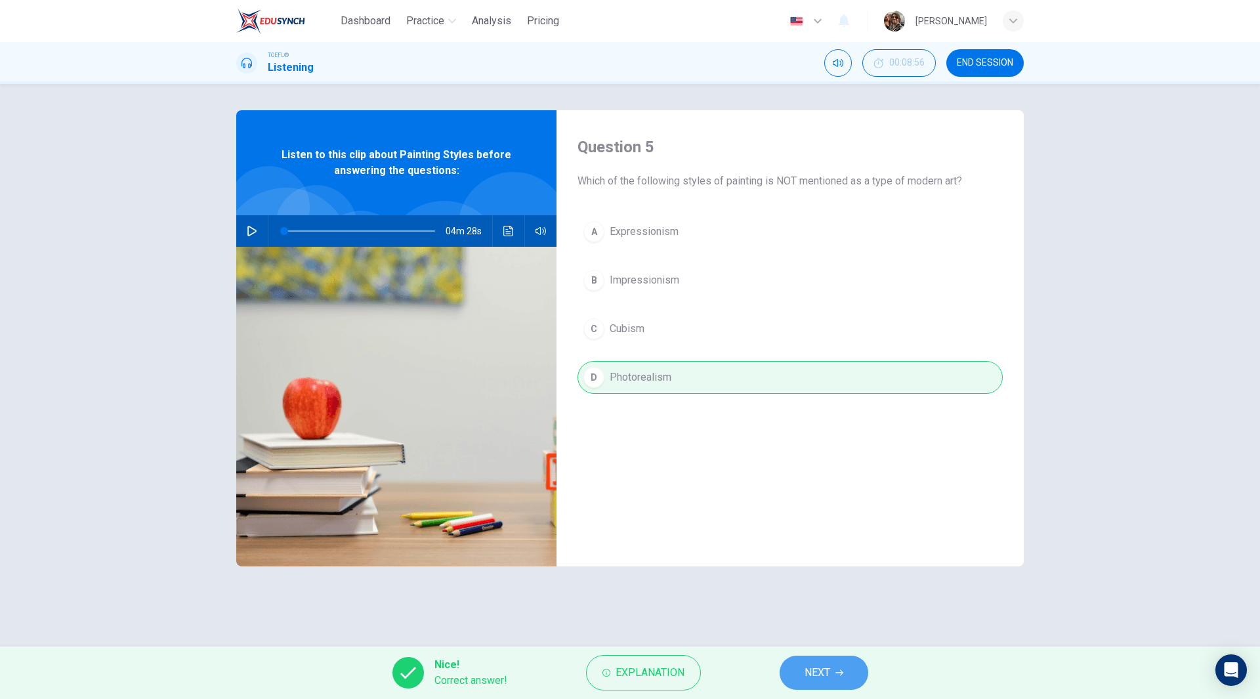
click at [818, 672] on span "NEXT" at bounding box center [817, 672] width 26 height 18
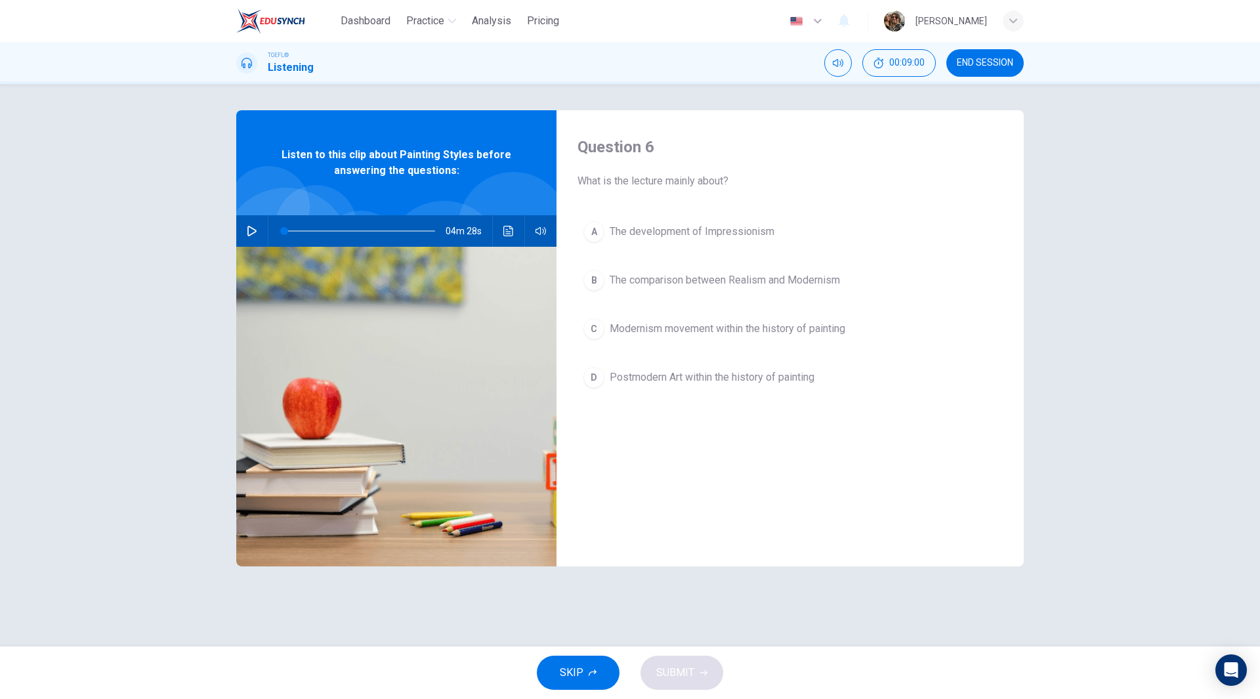
click at [732, 235] on span "The development of Impressionism" at bounding box center [692, 232] width 165 height 16
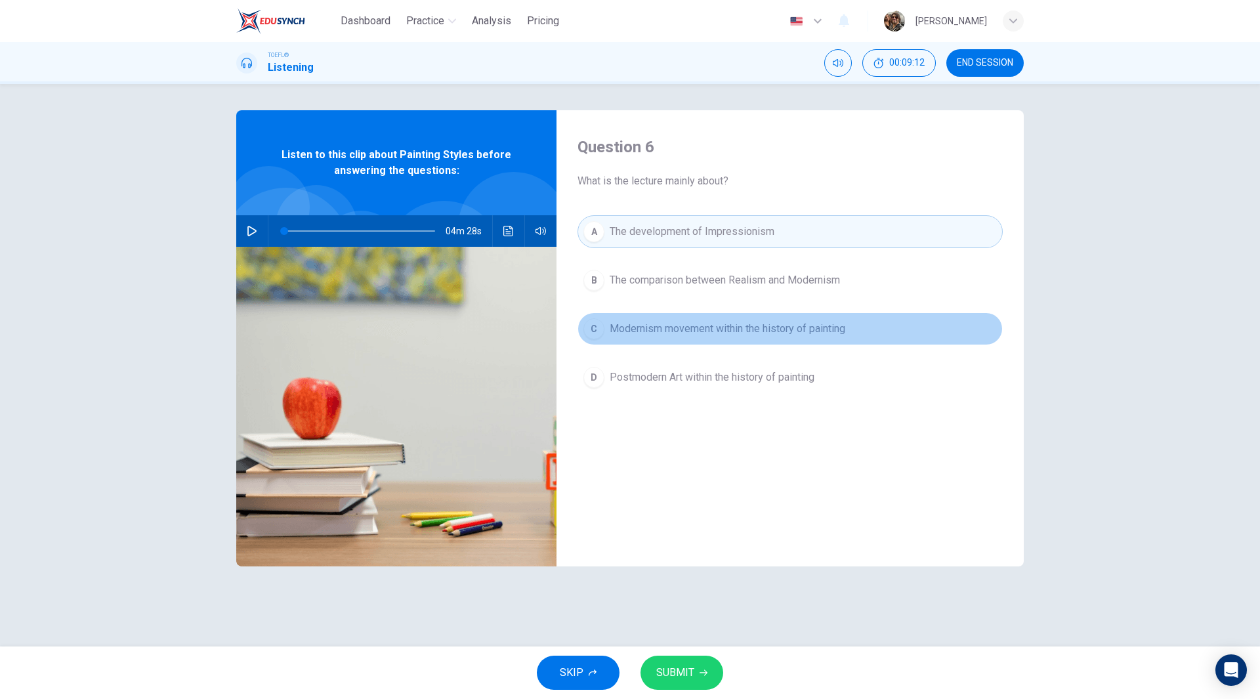
click at [724, 336] on span "Modernism movement within the history of painting" at bounding box center [728, 329] width 236 height 16
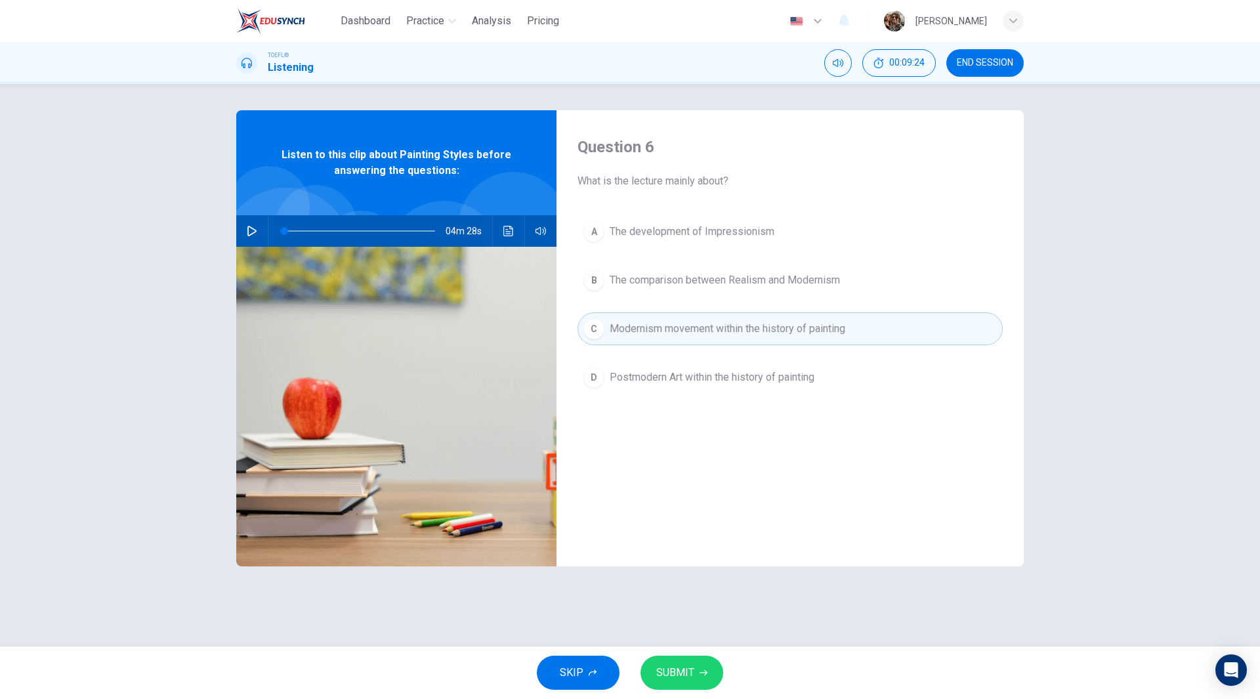
click at [687, 669] on span "SUBMIT" at bounding box center [675, 672] width 38 height 18
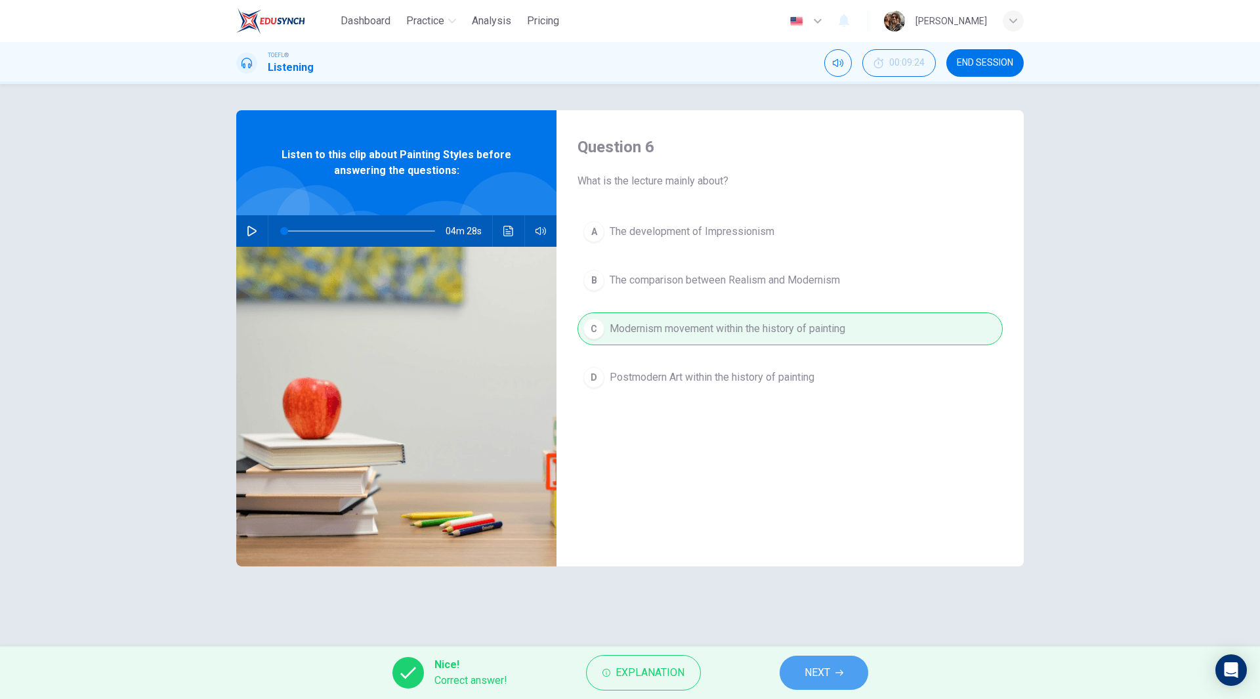
click at [824, 671] on span "NEXT" at bounding box center [817, 672] width 26 height 18
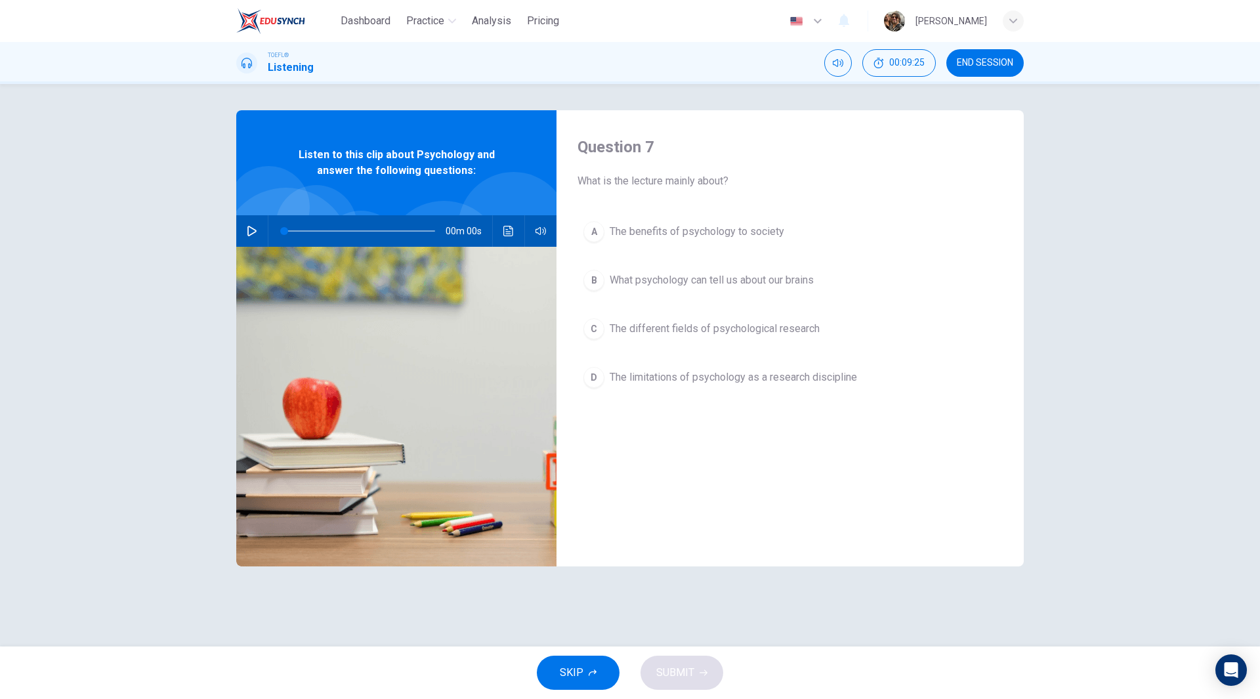
drag, startPoint x: 991, startPoint y: 55, endPoint x: 659, endPoint y: 80, distance: 333.6
click at [991, 54] on button "END SESSION" at bounding box center [984, 63] width 77 height 28
